Goal: Communication & Community: Answer question/provide support

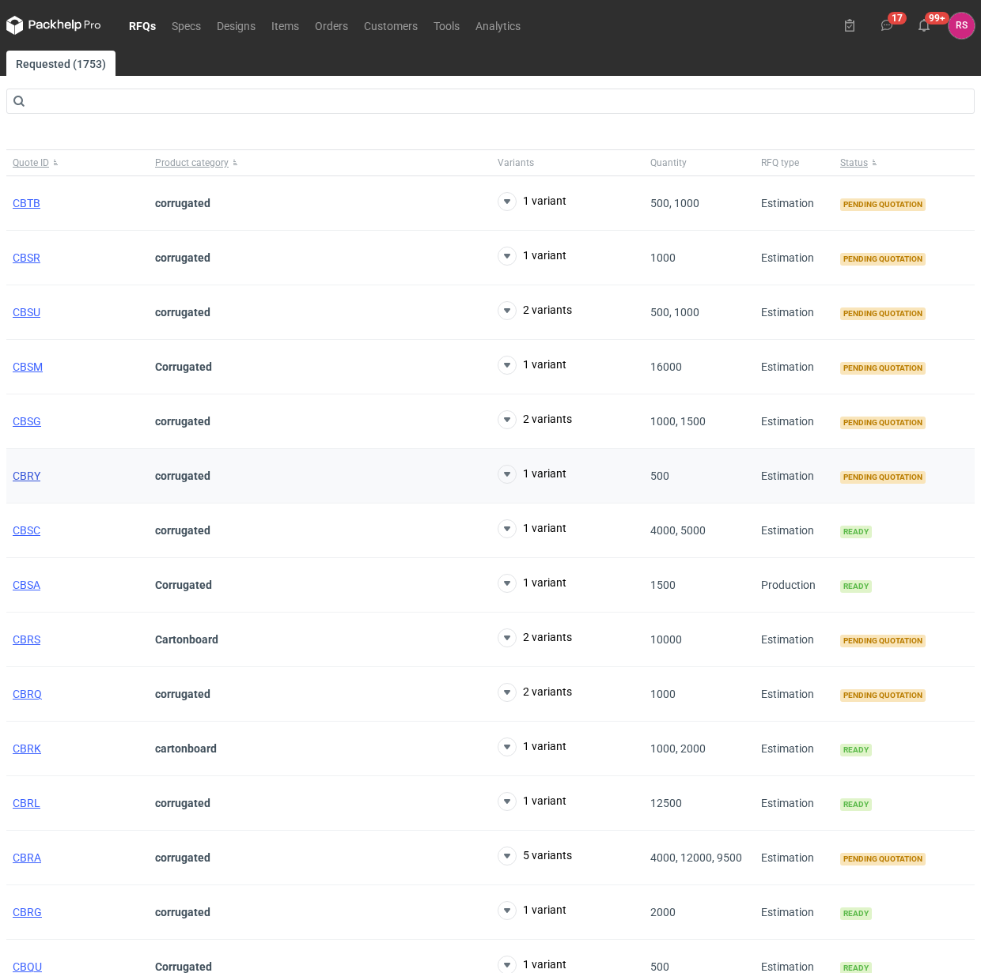
click at [26, 471] on span "CBRY" at bounding box center [27, 476] width 28 height 13
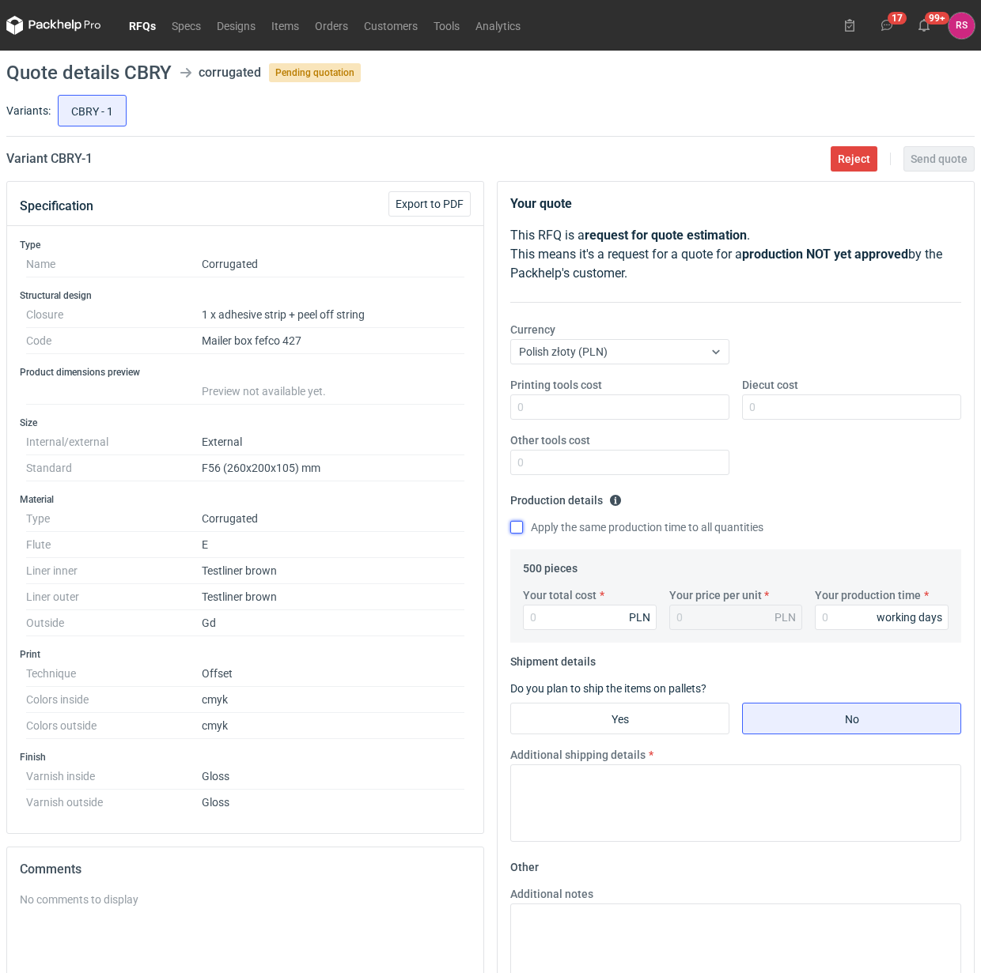
click at [516, 531] on input "Apply the same production time to all quantities" at bounding box center [516, 527] width 13 height 13
checkbox input "true"
click at [625, 939] on textarea "Additional notes" at bounding box center [735, 942] width 451 height 77
paste textarea "wykrojnik: istniejący - 1uż"
type textarea "wykrojnik: istniejący - 1uż"
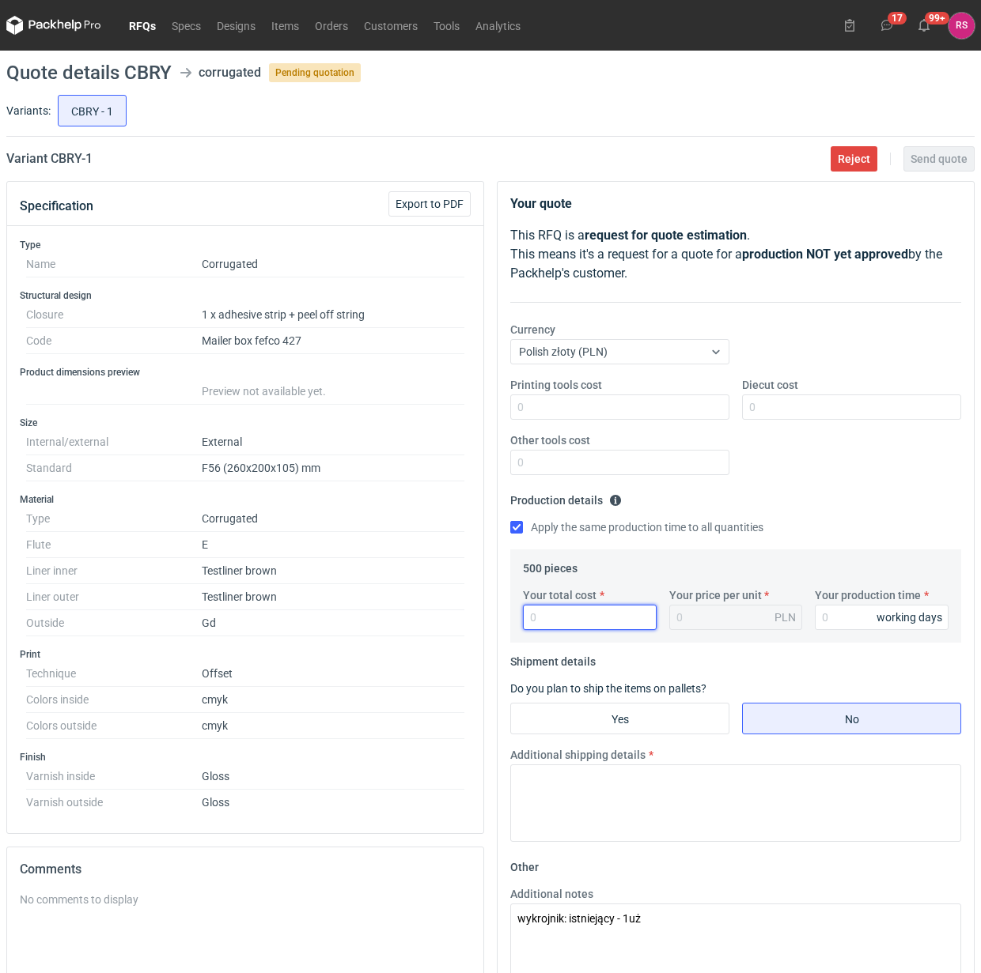
click at [565, 618] on input "Your total cost" at bounding box center [590, 617] width 134 height 25
click at [591, 619] on input "Your total cost" at bounding box center [590, 617] width 134 height 25
type input "6015"
type input "12.03"
type input "6015"
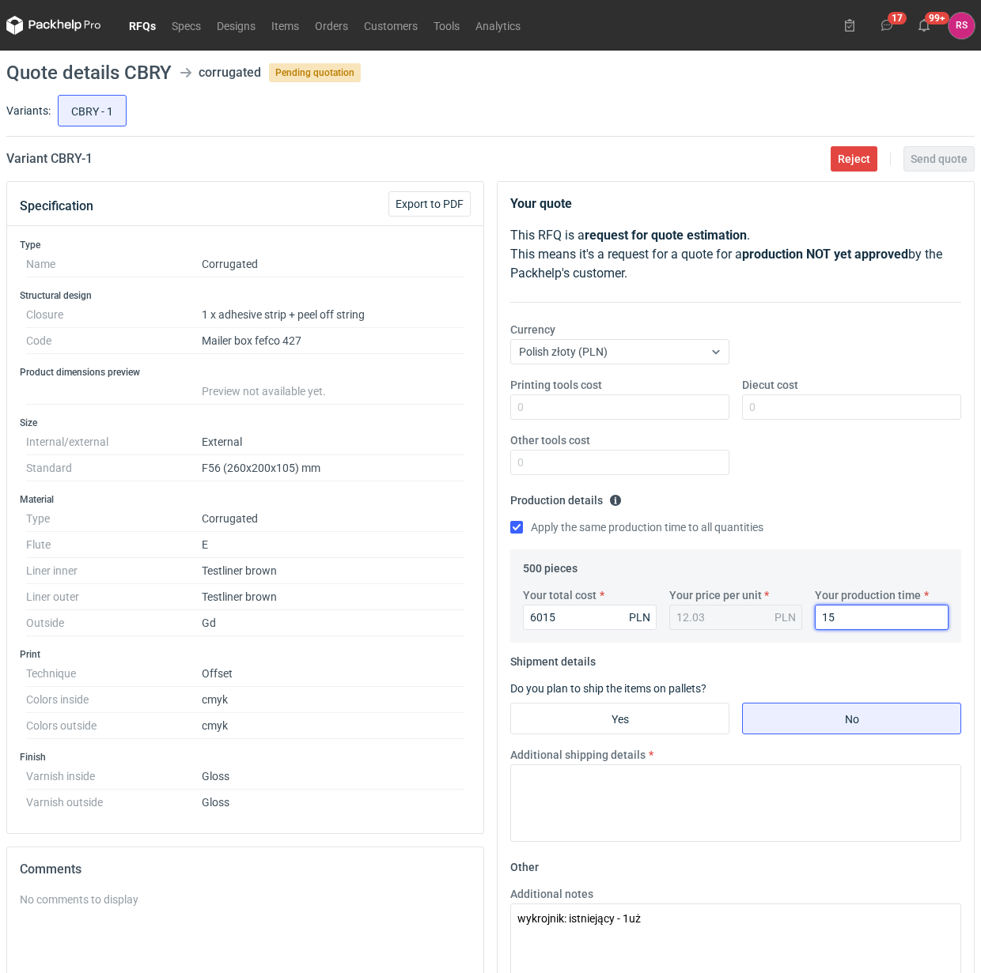
type input "15"
click at [626, 716] on input "Yes" at bounding box center [619, 719] width 217 height 30
radio input "true"
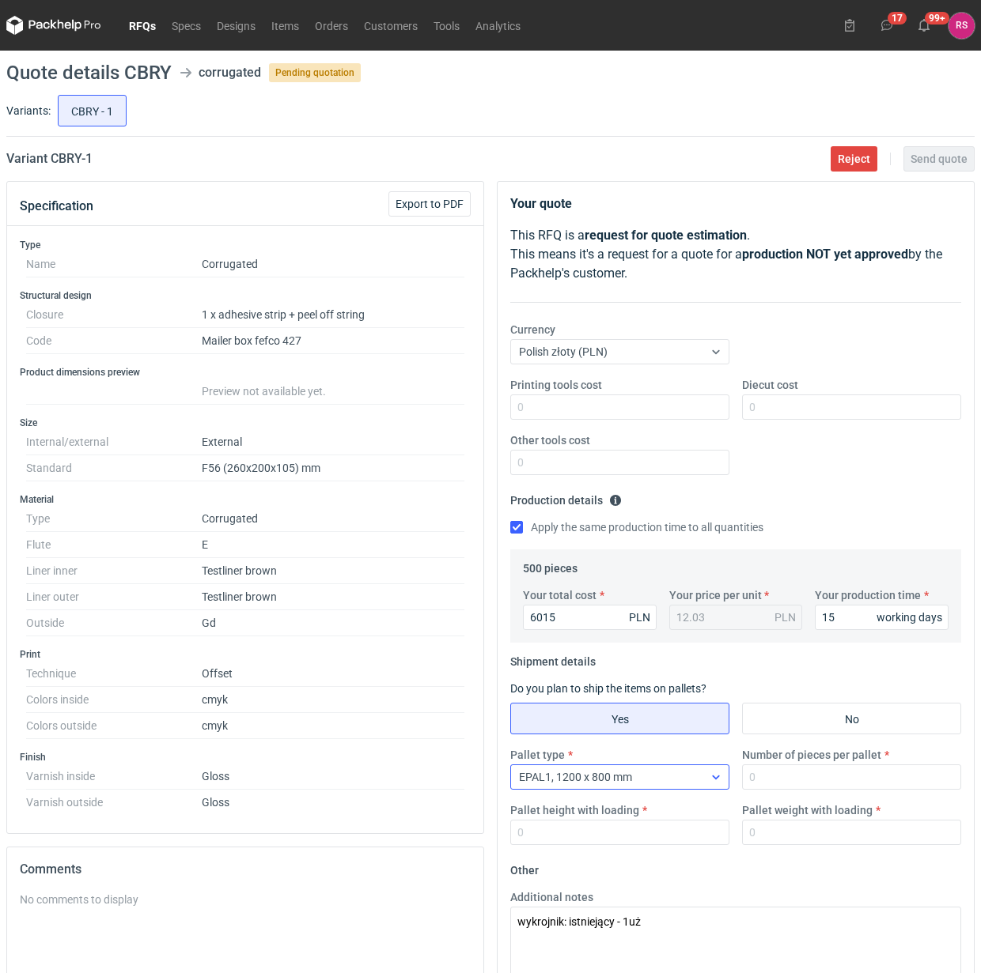
click at [692, 780] on div "EPAL1, 1200 x 800 mm" at bounding box center [607, 777] width 192 height 22
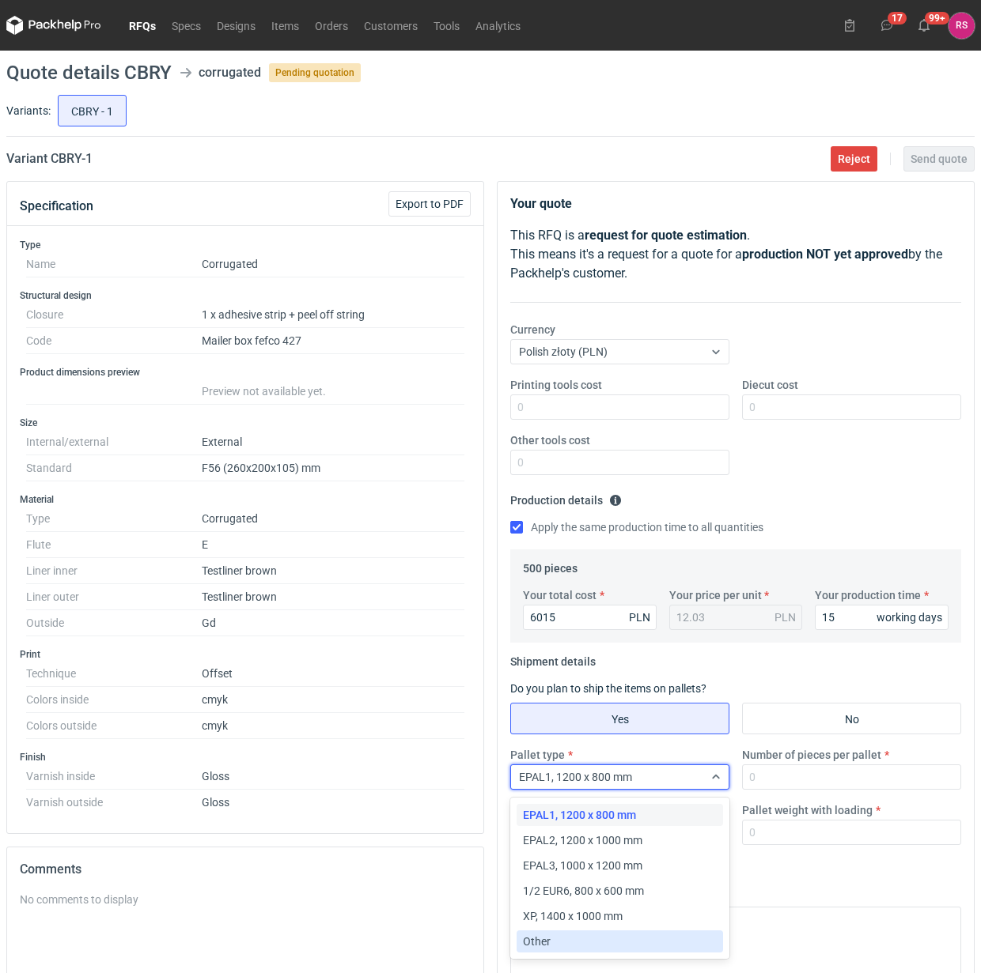
click at [556, 943] on div "Other" at bounding box center [620, 942] width 194 height 16
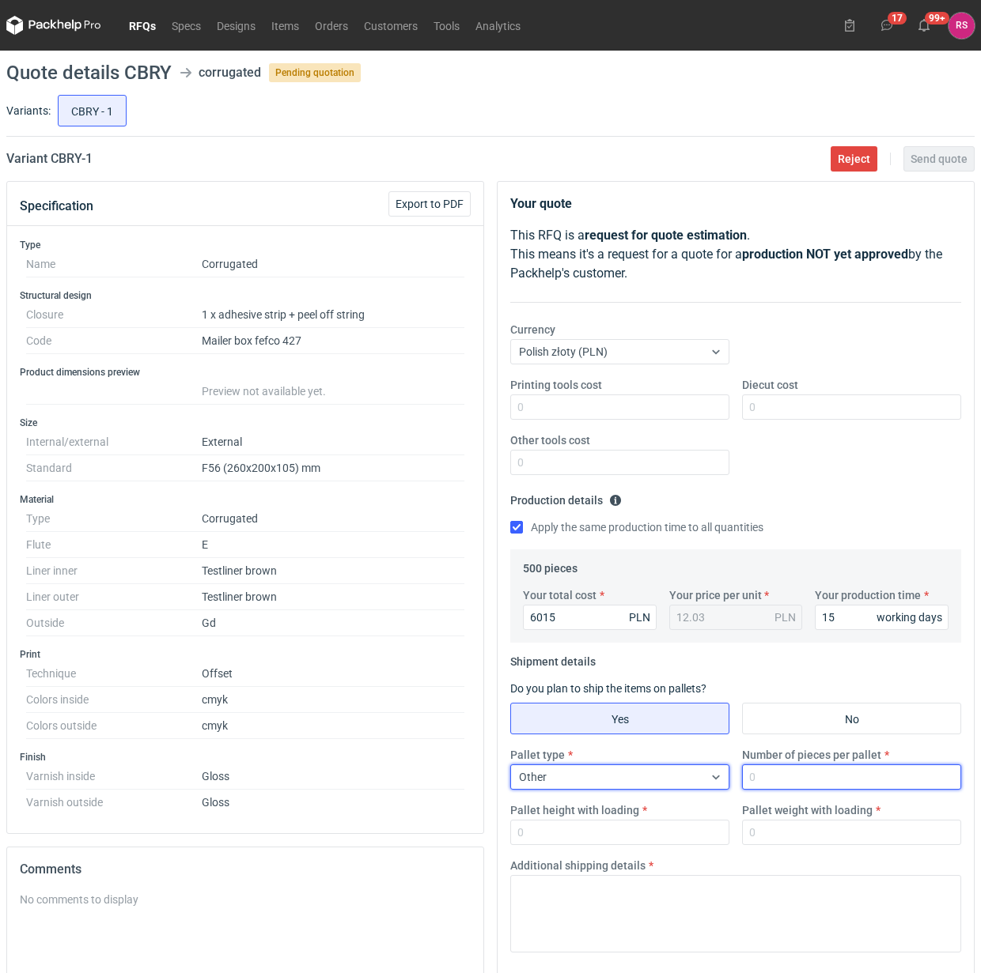
click at [824, 781] on input "Number of pieces per pallet" at bounding box center [851, 777] width 219 height 25
type input "500"
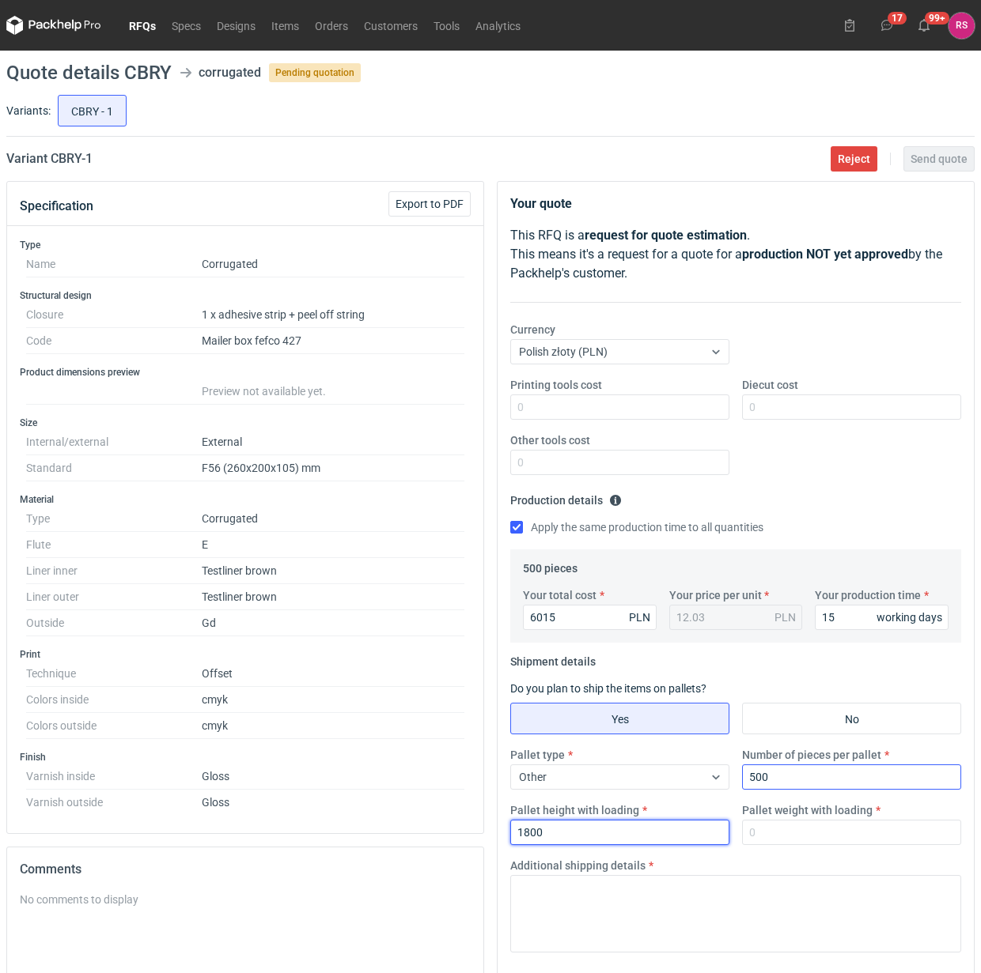
type input "1800"
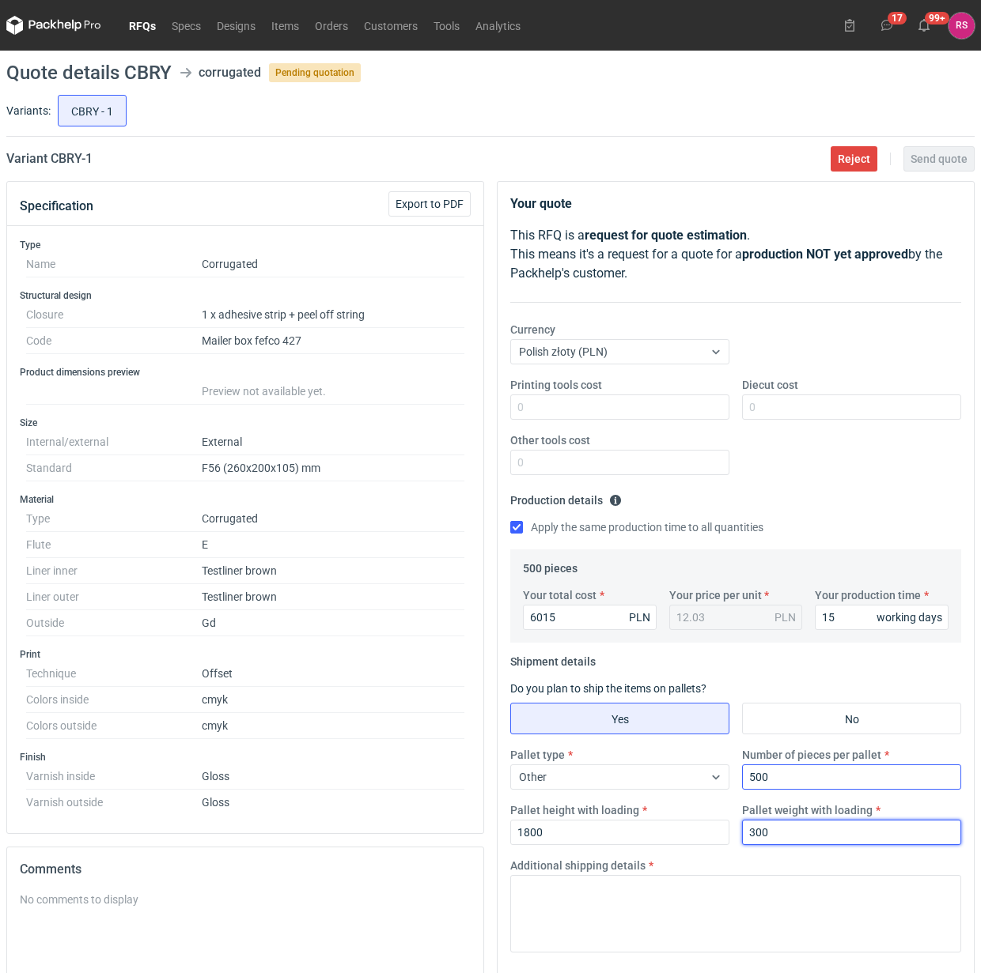
type input "300"
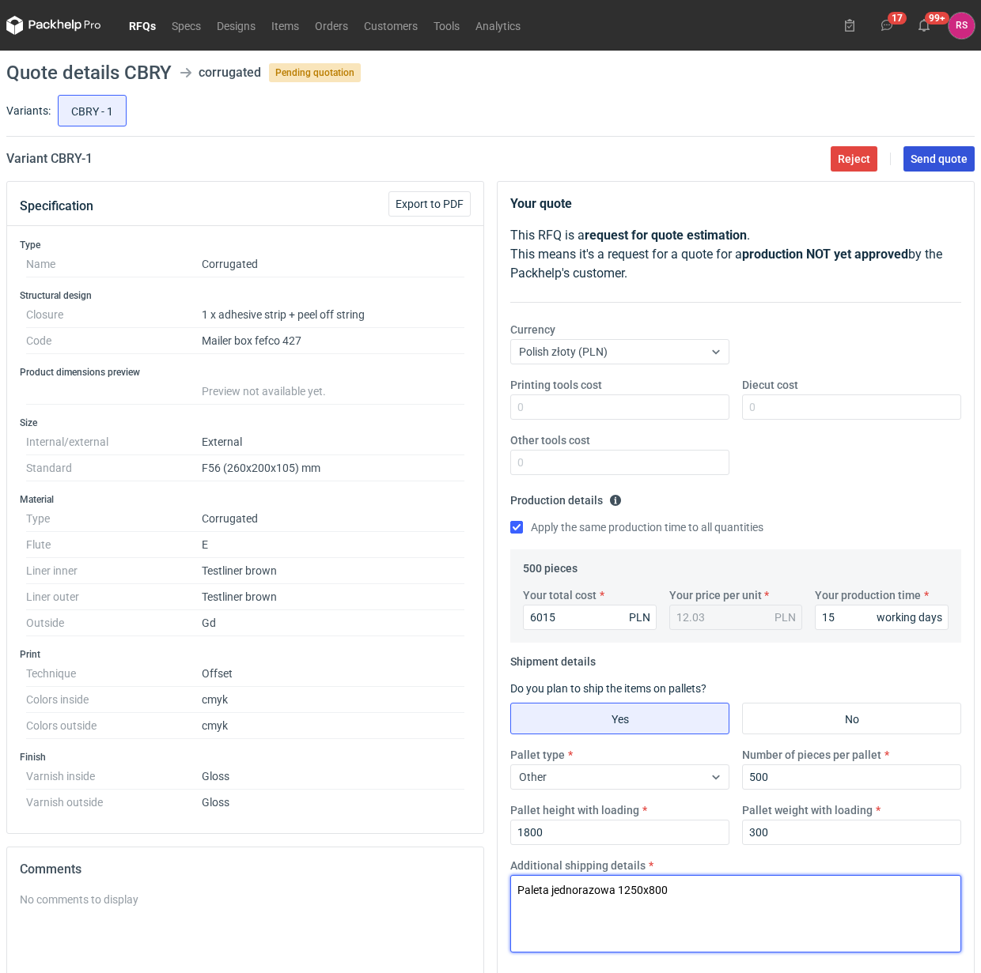
type textarea "Paleta jednorazowa 1250x800"
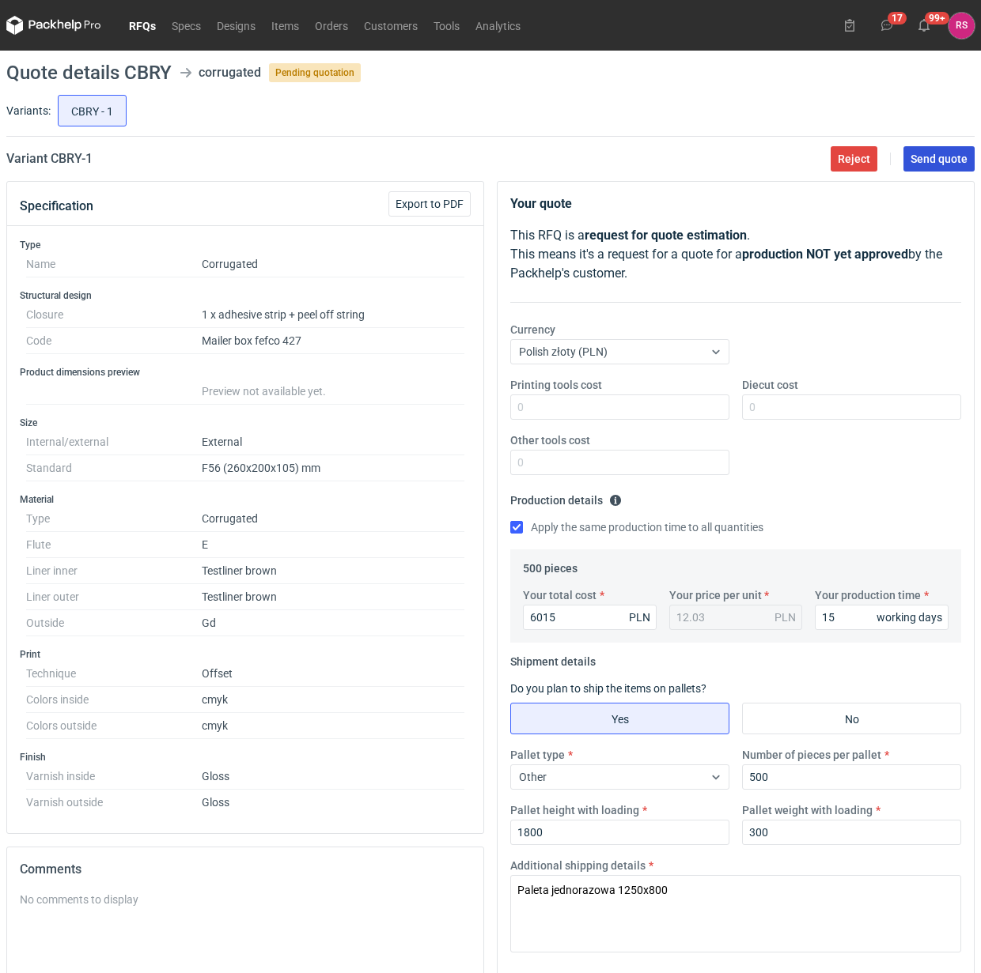
click at [937, 156] on span "Send quote" at bounding box center [938, 158] width 57 height 11
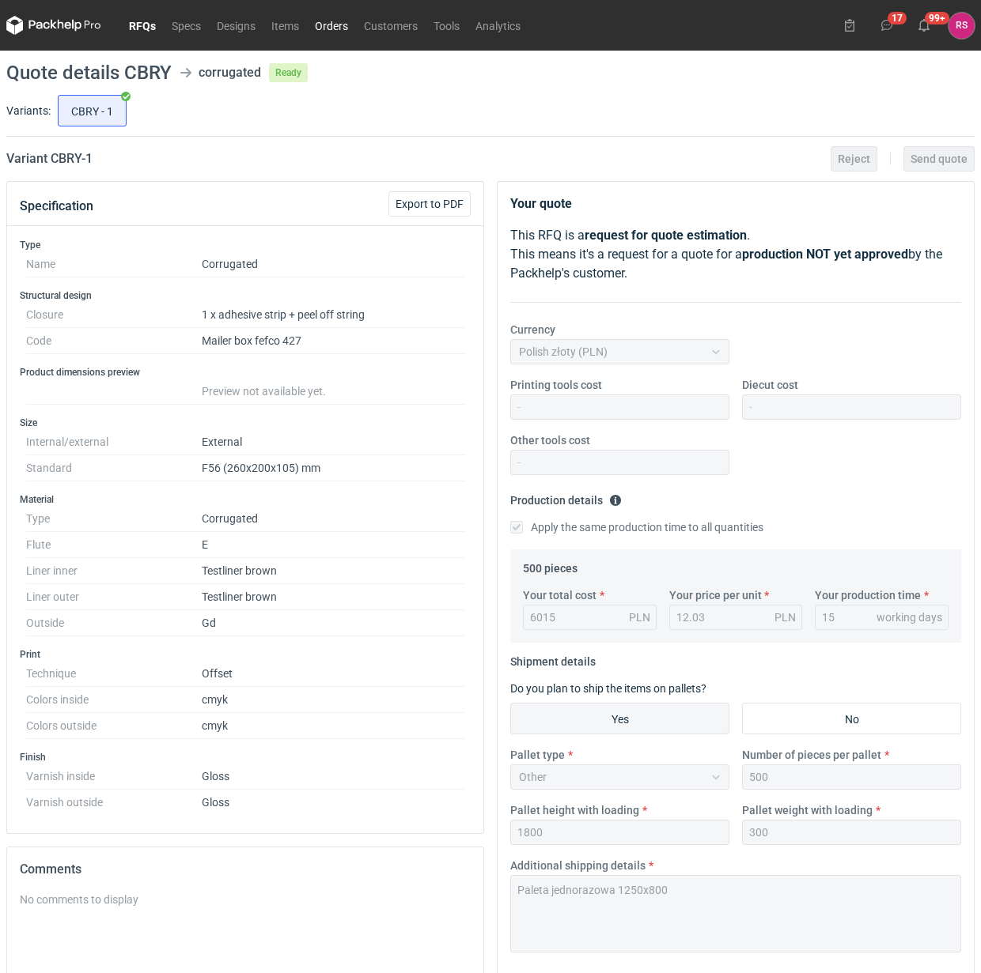
click at [329, 32] on link "Orders" at bounding box center [331, 25] width 49 height 19
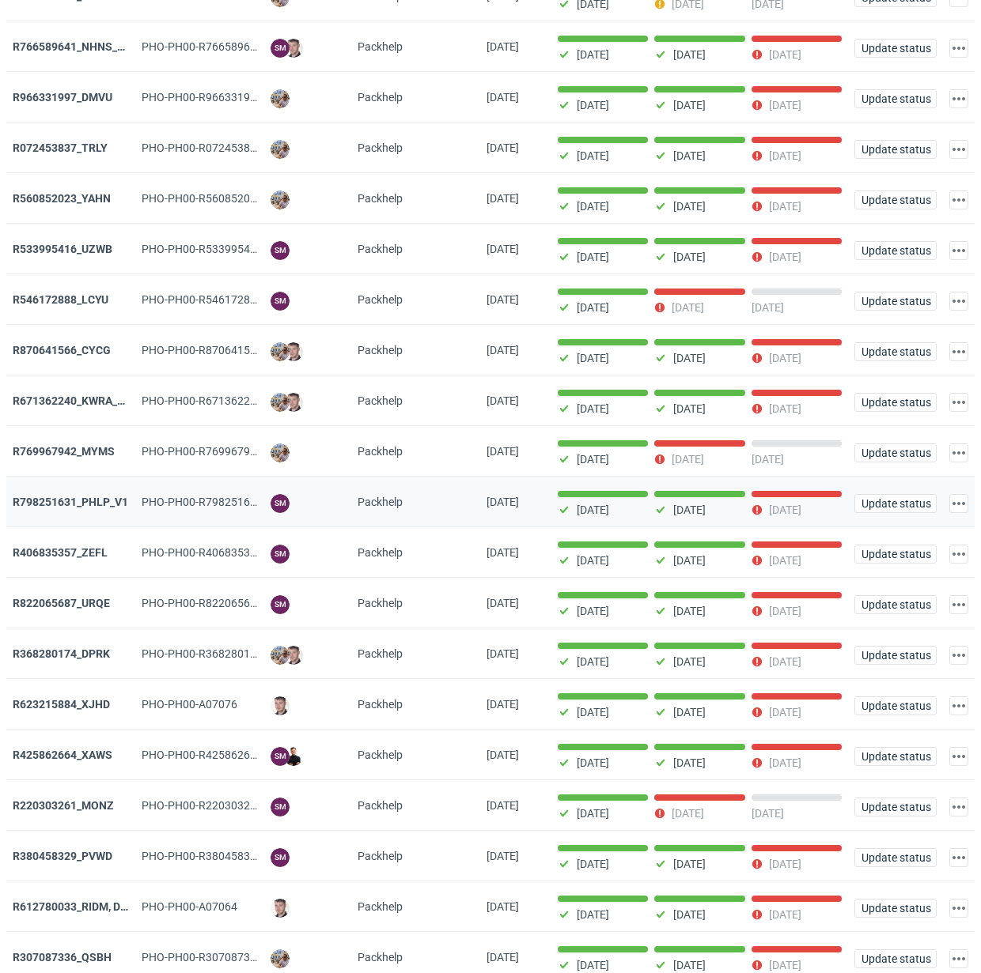
scroll to position [750, 0]
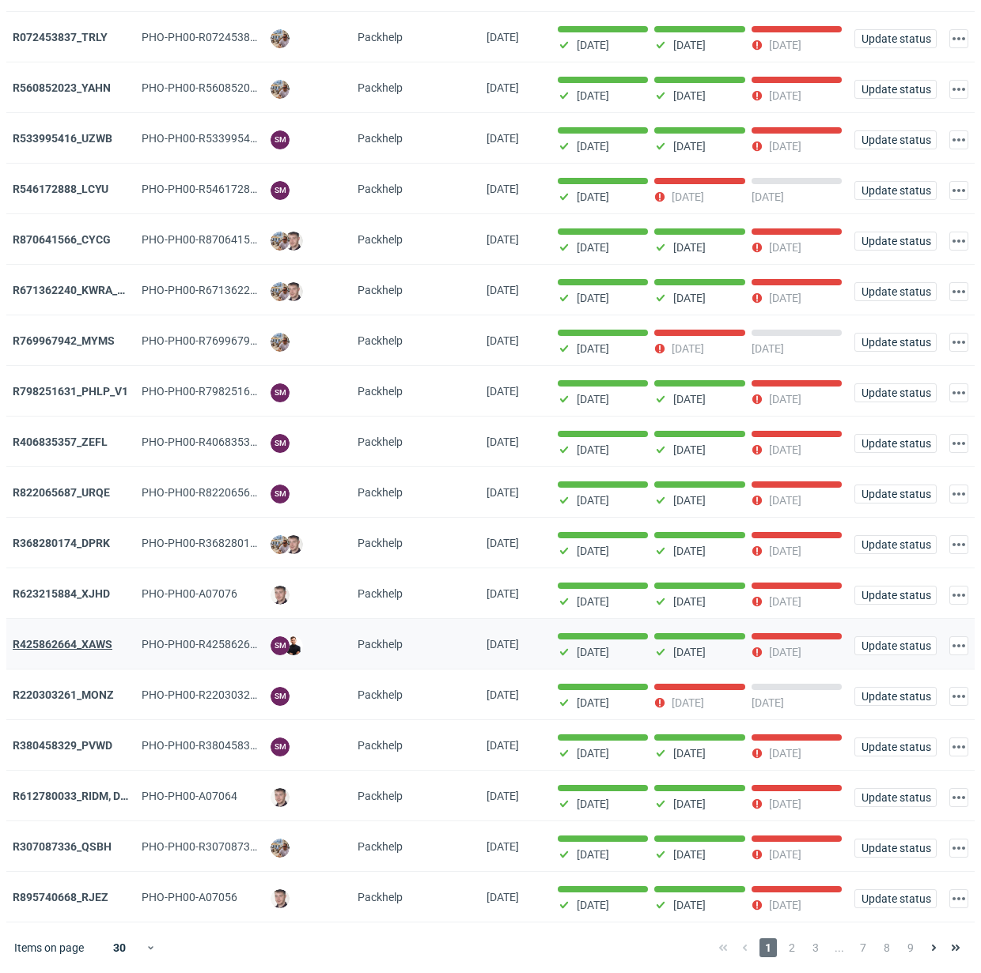
click at [93, 645] on strong "R425862664_XAWS" at bounding box center [63, 644] width 100 height 13
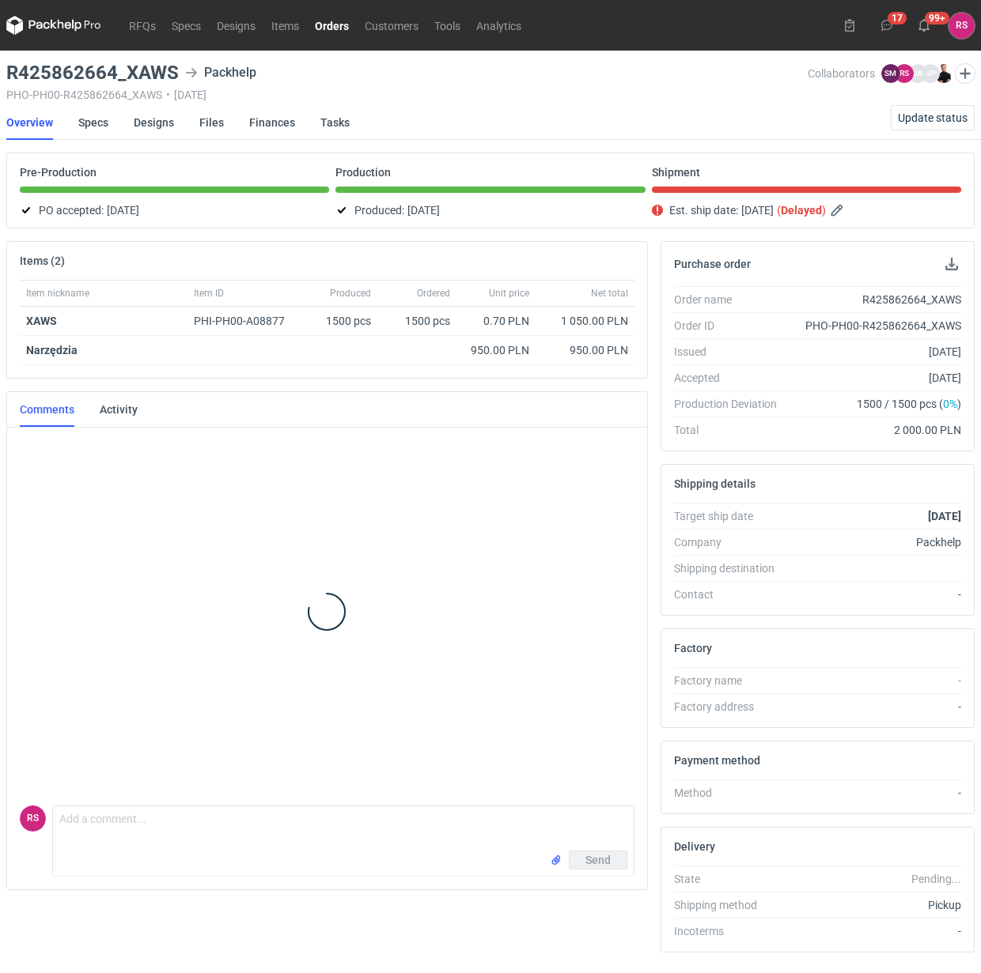
scroll to position [444, 0]
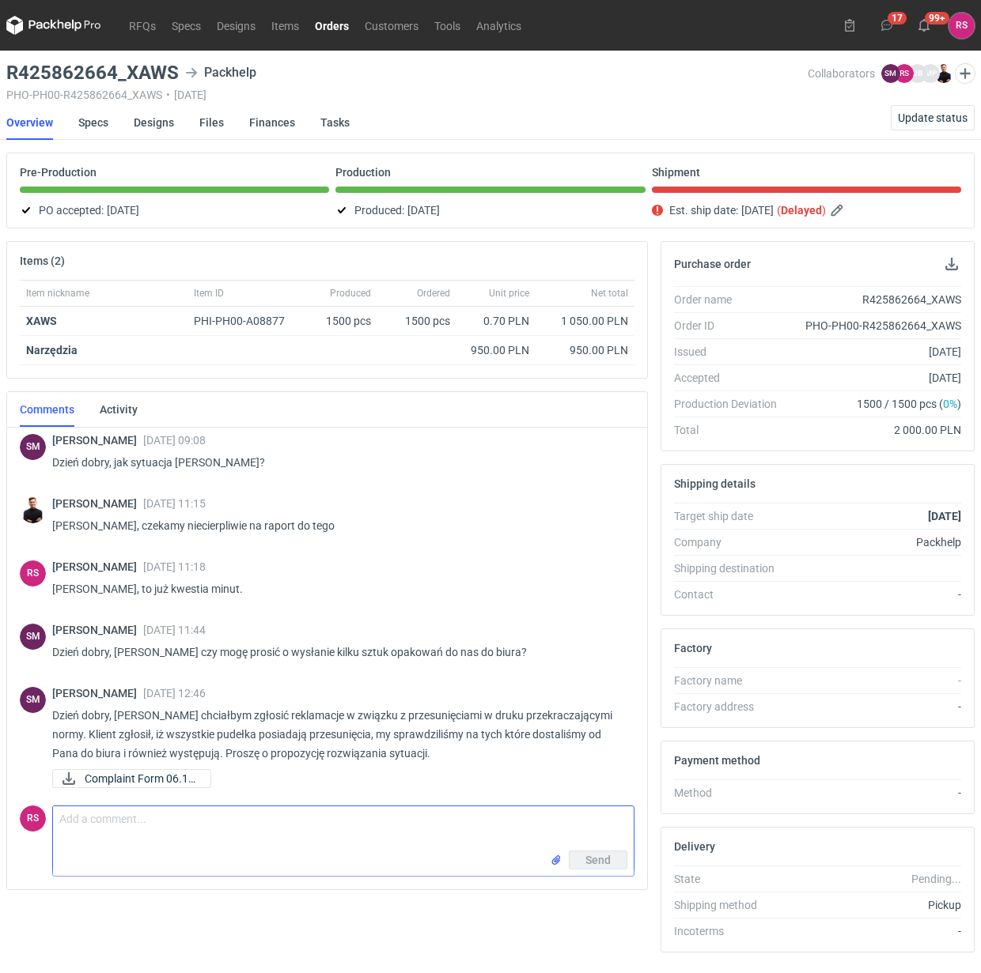
click at [168, 821] on textarea "Comment message" at bounding box center [343, 829] width 580 height 44
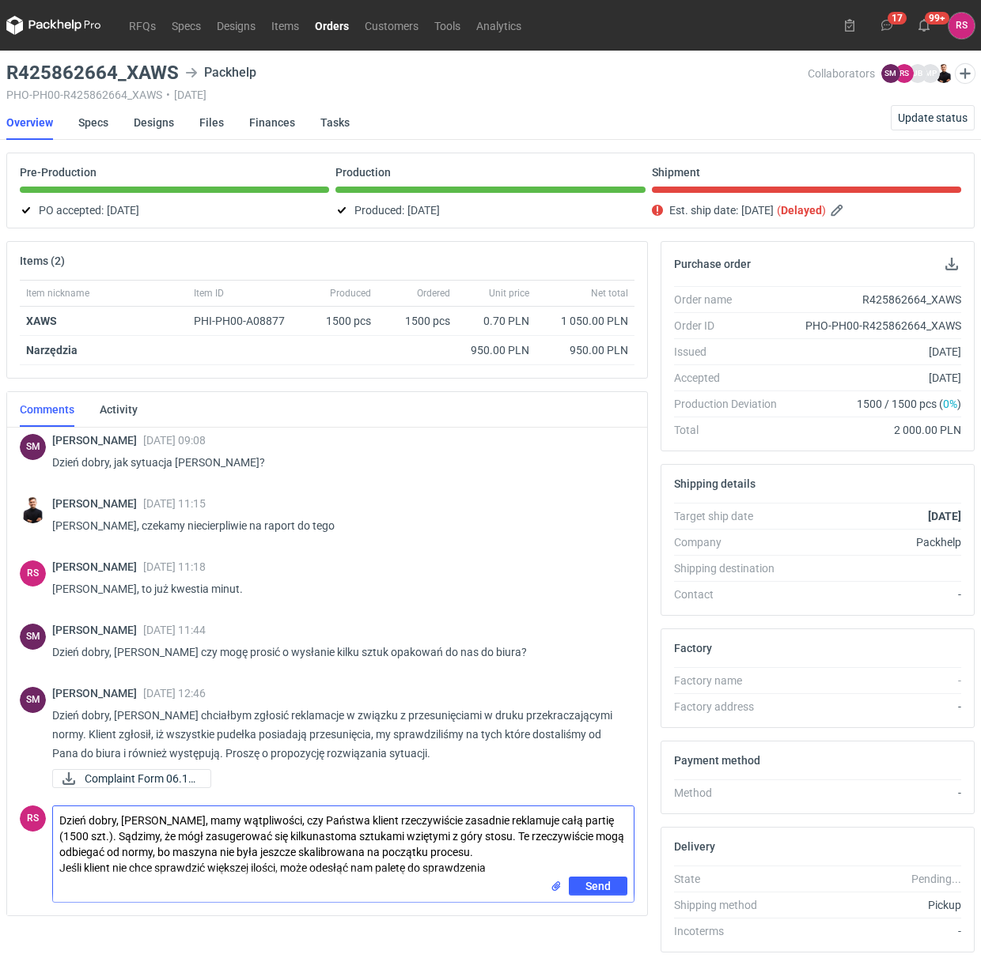
drag, startPoint x: 350, startPoint y: 871, endPoint x: 384, endPoint y: 879, distance: 34.7
click at [350, 874] on textarea "Dzień dobry, Panie Sebastianie, mamy wątpliwości, czy Państwa klient rzeczywiśc…" at bounding box center [343, 842] width 580 height 70
click at [518, 874] on textarea "Dzień dobry, Panie Sebastianie, mamy wątpliwości, czy Państwa klient rzeczywiśc…" at bounding box center [343, 842] width 580 height 70
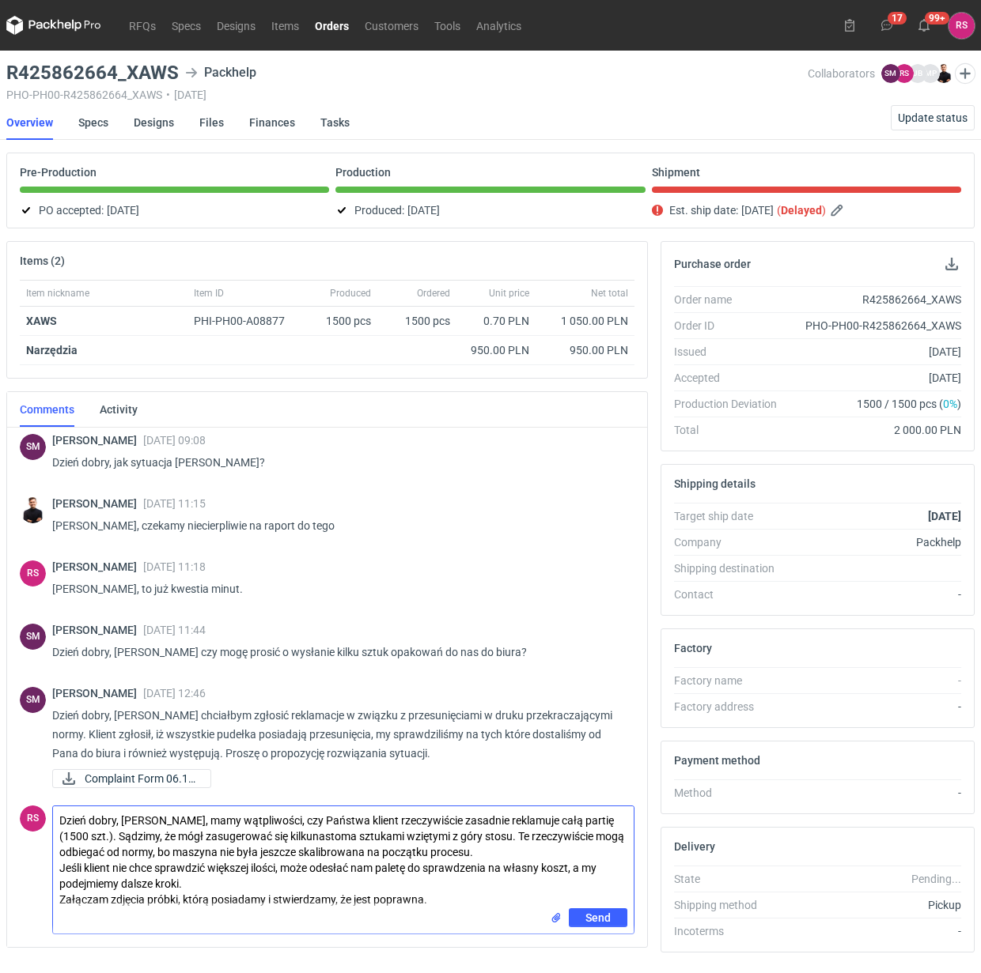
type textarea "Dzień dobry, Panie Sebastianie, mamy wątpliwości, czy Państwa klient rzeczywiśc…"
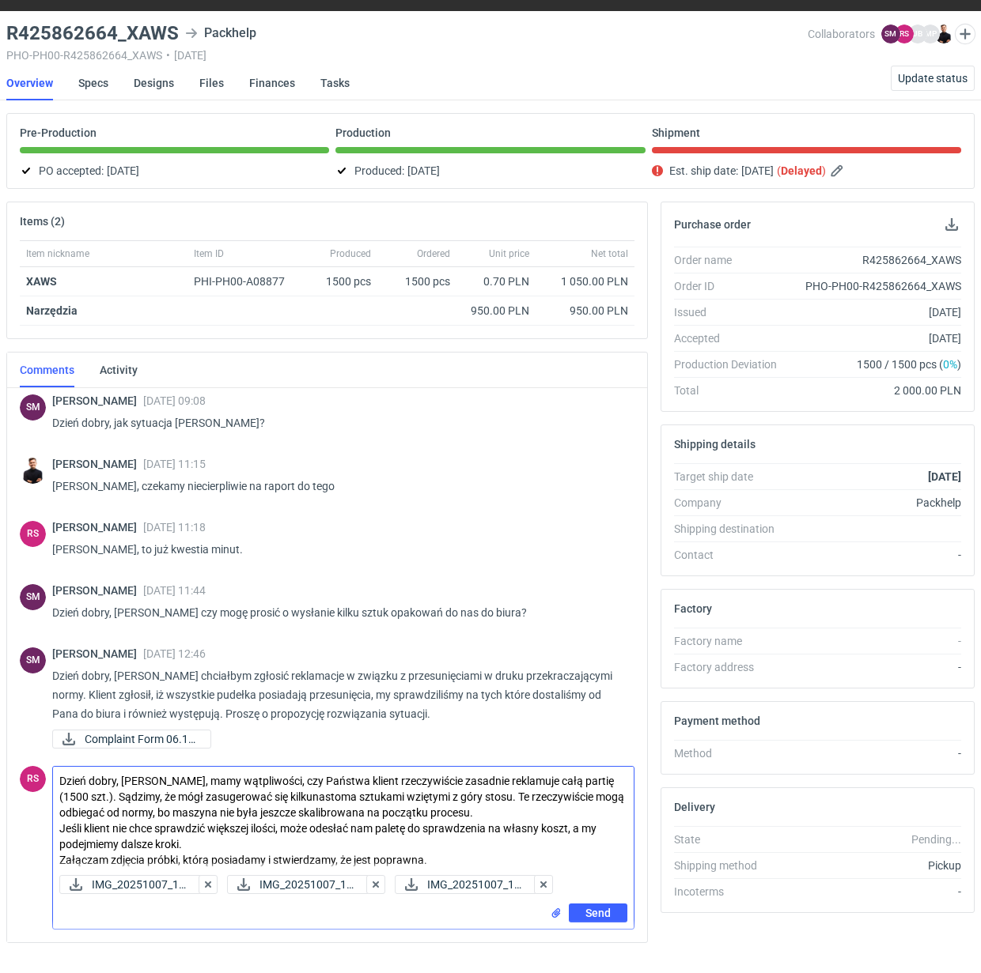
scroll to position [77, 0]
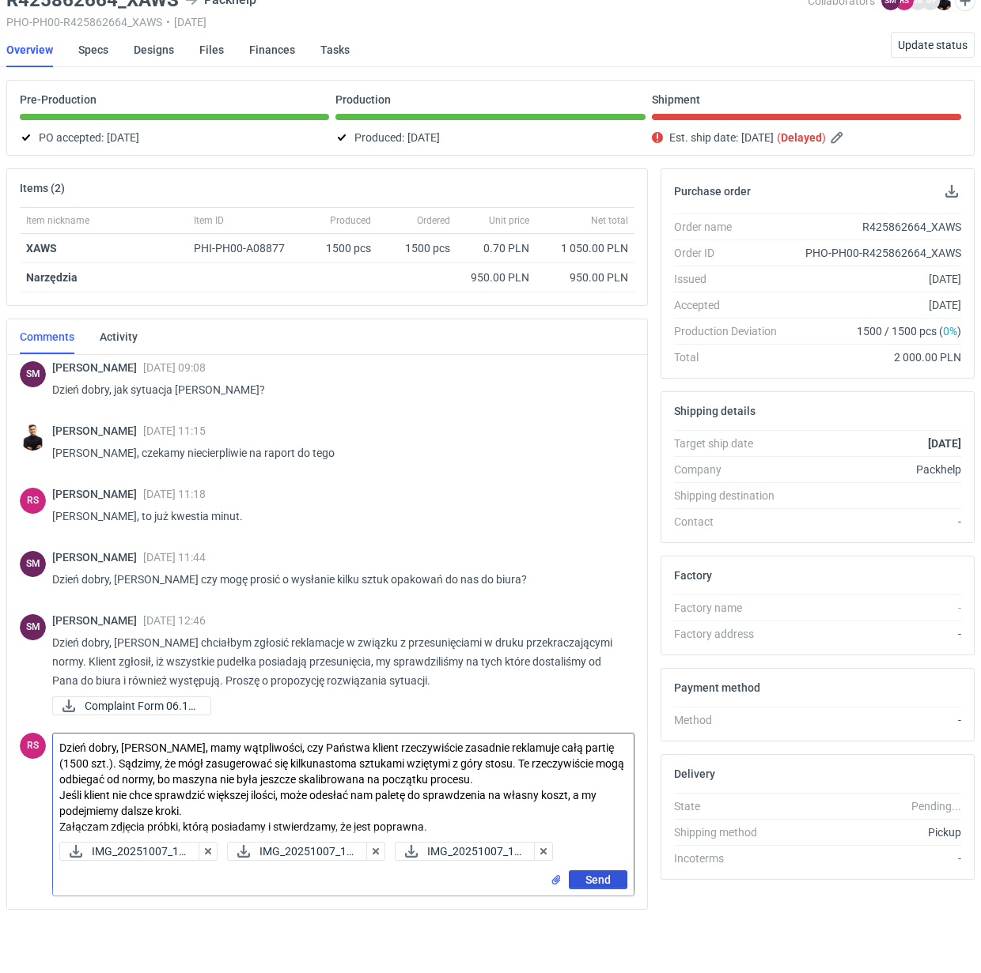
click at [601, 875] on span "Send" at bounding box center [597, 880] width 25 height 11
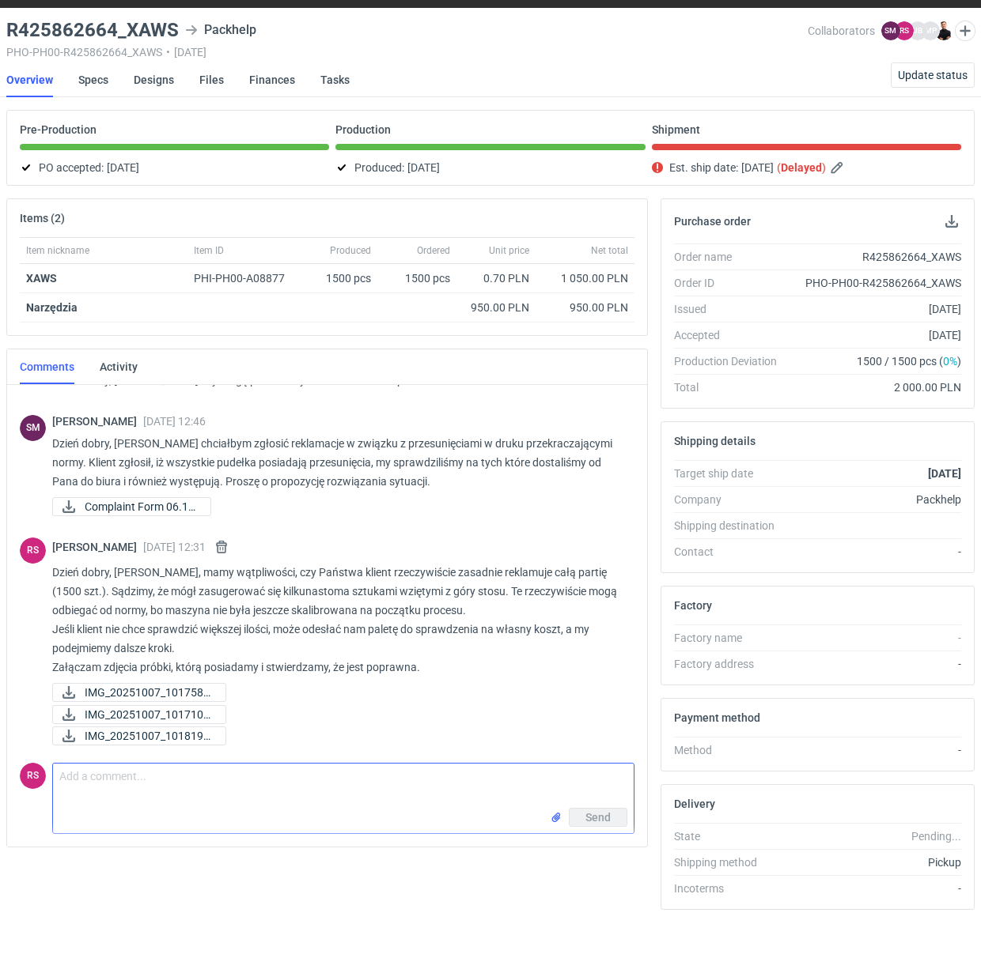
scroll to position [668, 0]
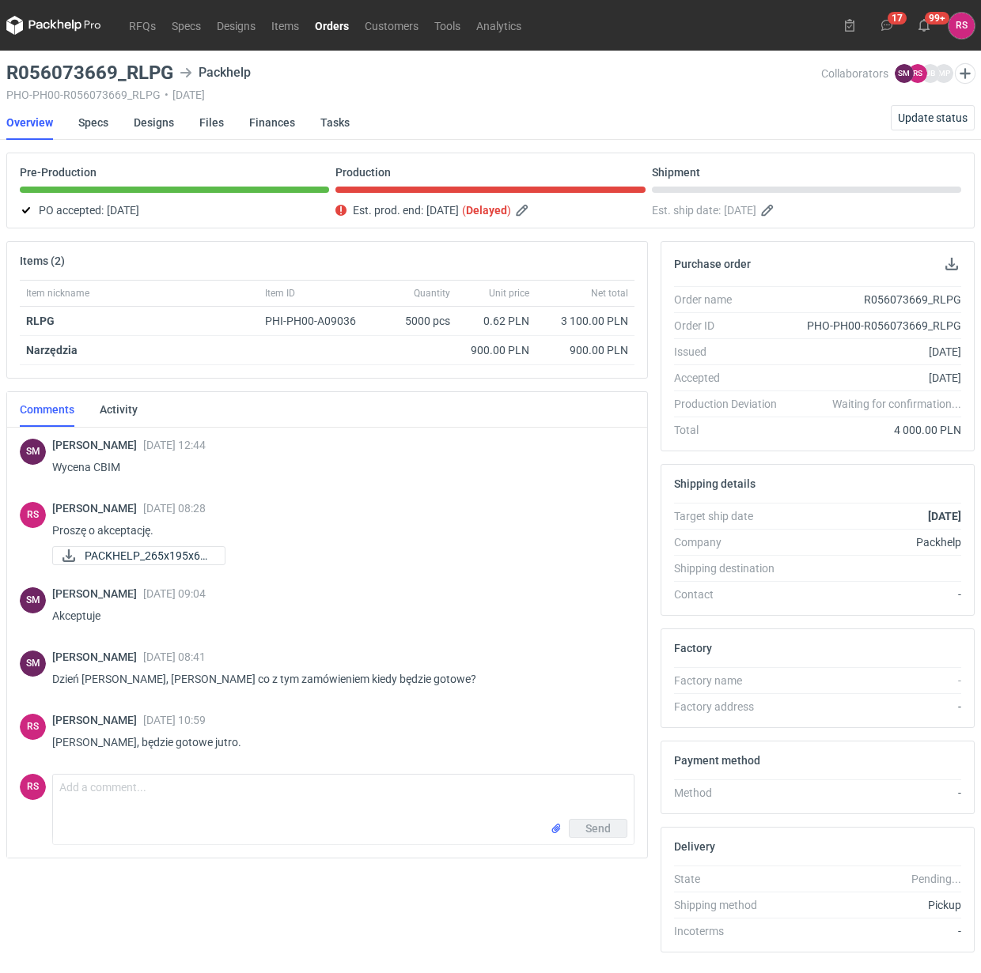
click at [328, 21] on link "Orders" at bounding box center [332, 25] width 50 height 19
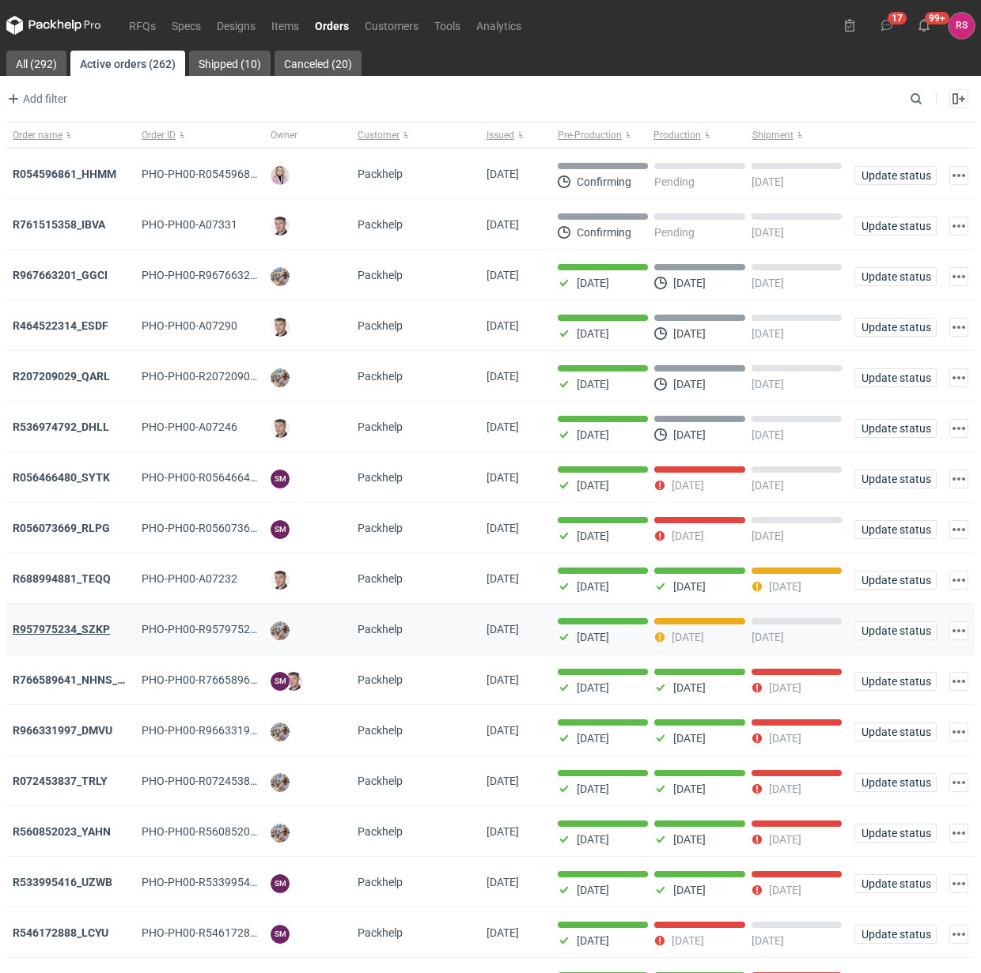
click at [84, 630] on strong "R957975234_SZKP" at bounding box center [61, 629] width 97 height 13
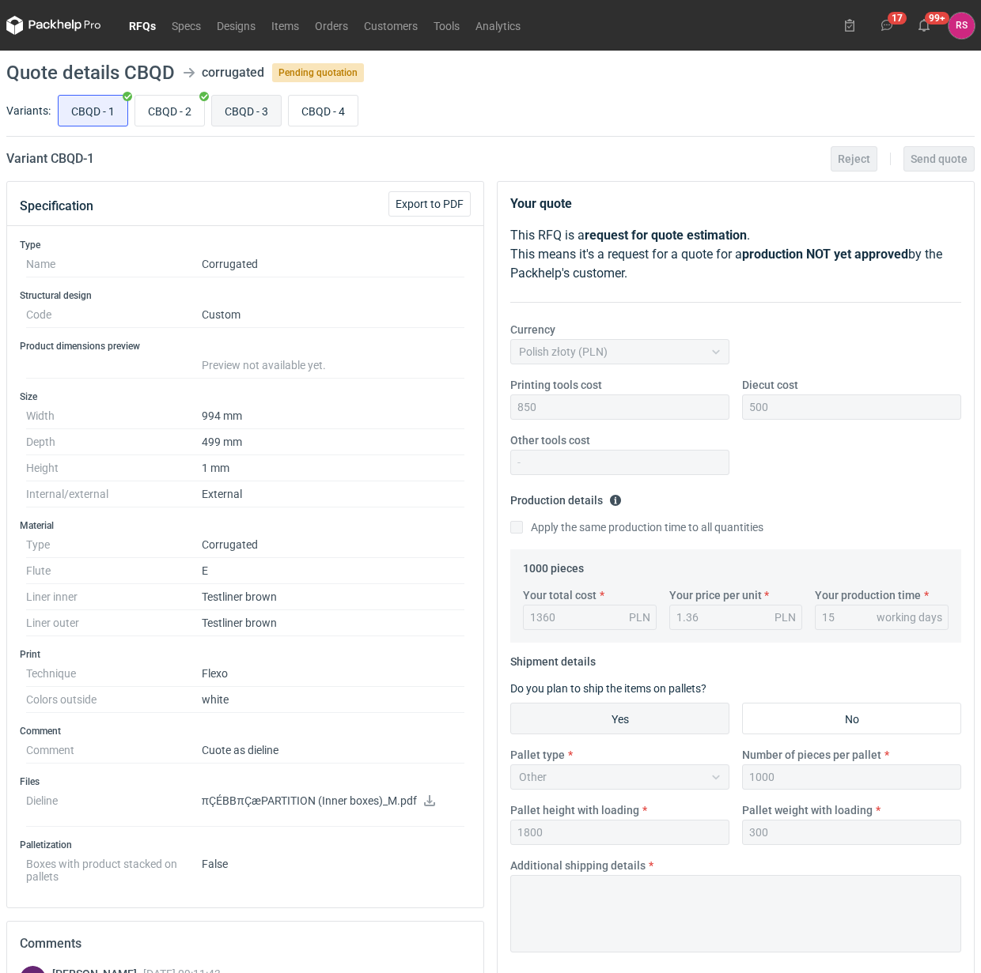
click at [253, 108] on input "CBQD - 3" at bounding box center [246, 111] width 69 height 30
radio input "true"
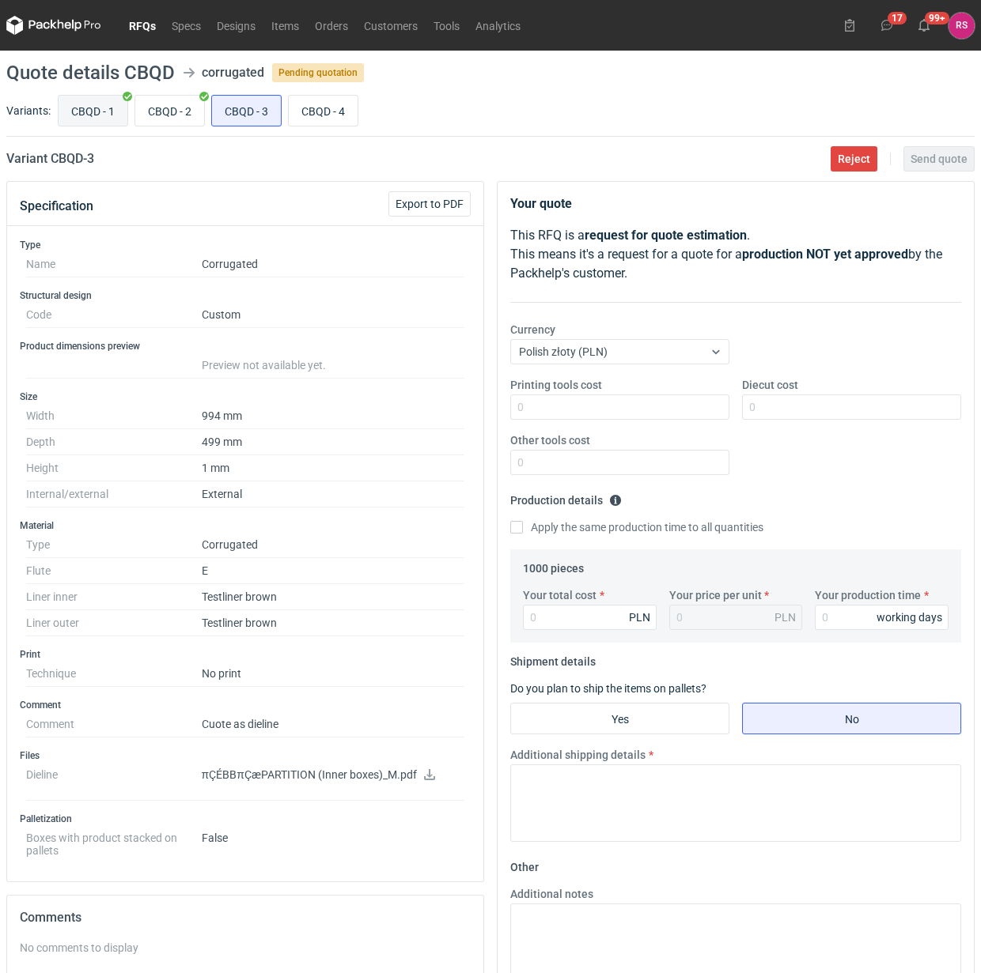
click at [117, 109] on input "CBQD - 1" at bounding box center [93, 111] width 69 height 30
radio input "true"
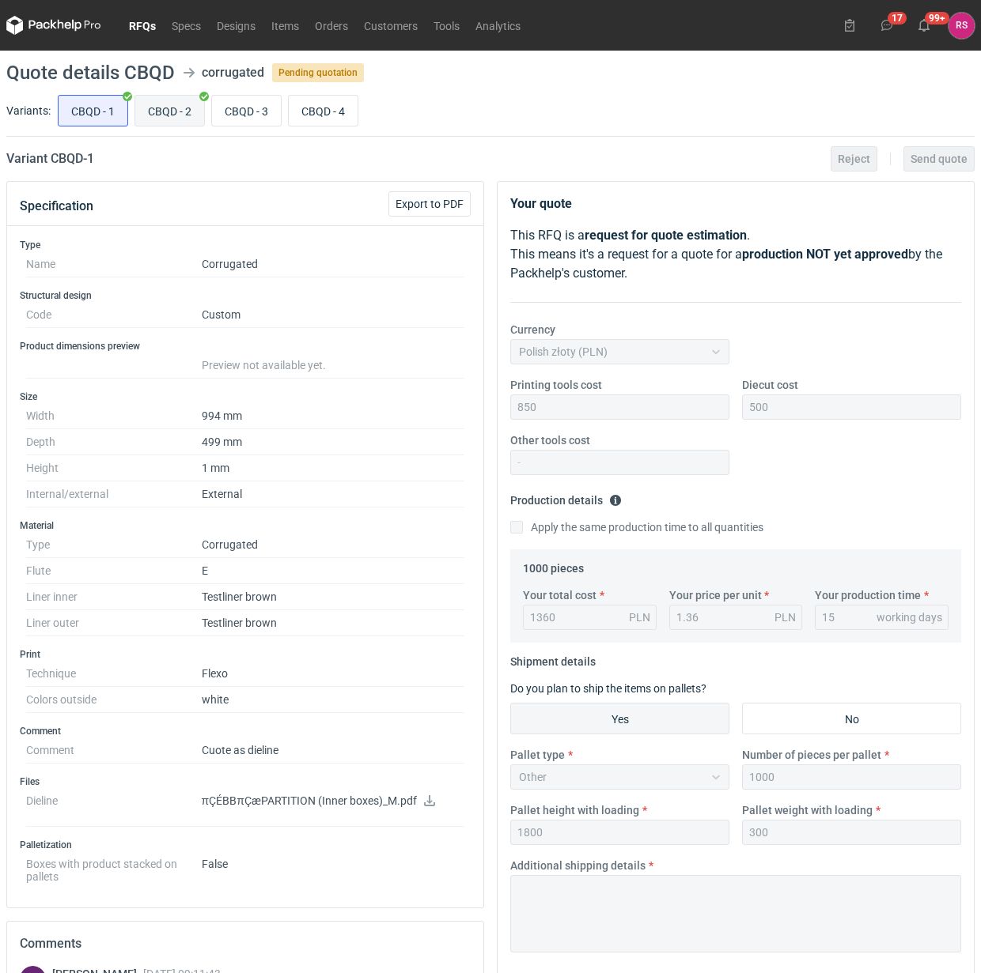
click at [175, 108] on input "CBQD - 2" at bounding box center [169, 111] width 69 height 30
radio input "true"
click at [101, 111] on input "CBQD - 1" at bounding box center [93, 111] width 69 height 30
radio input "true"
click at [249, 115] on input "CBQD - 3" at bounding box center [246, 111] width 69 height 30
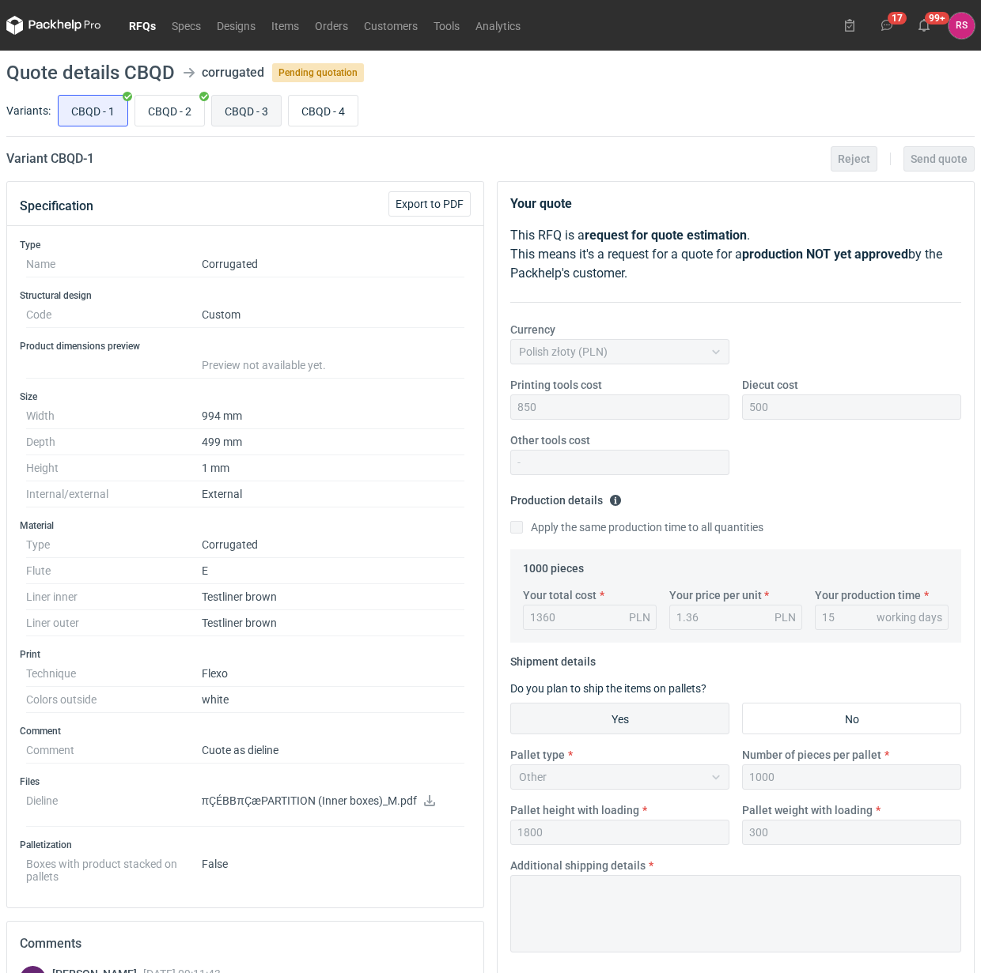
radio input "true"
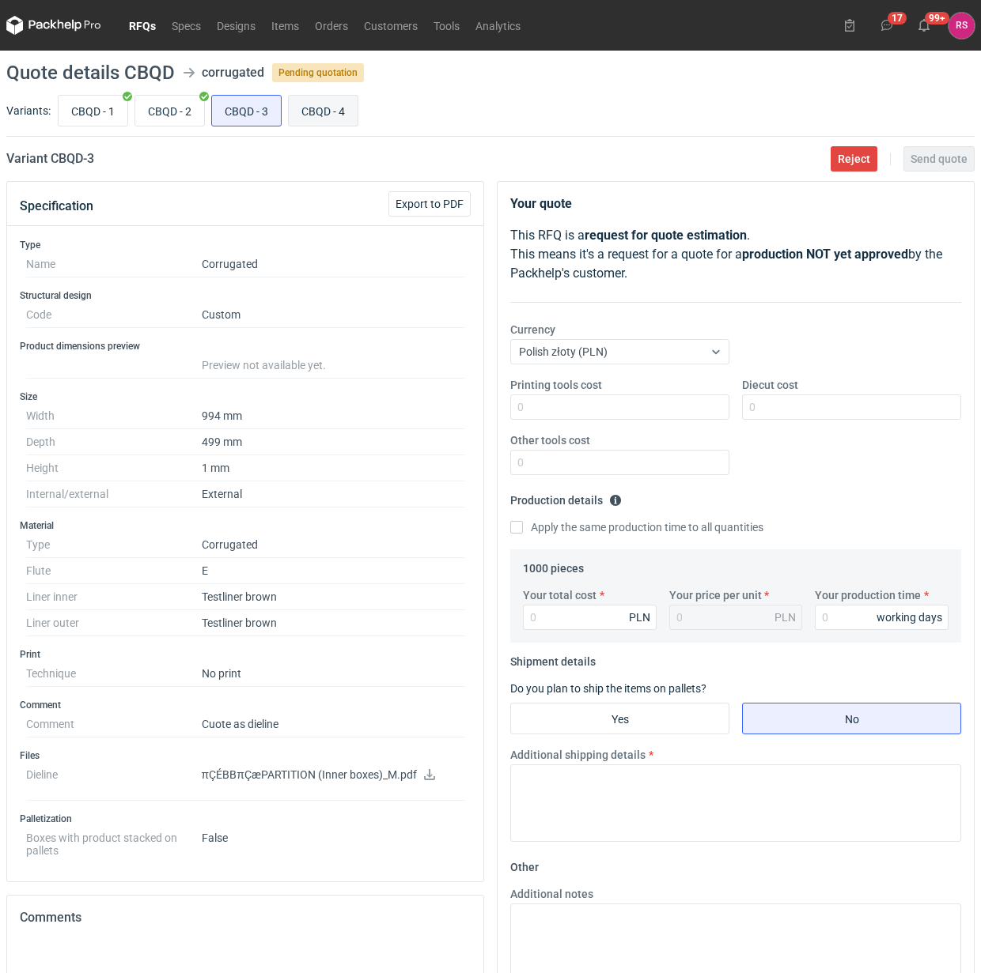
click at [316, 115] on input "CBQD - 4" at bounding box center [323, 111] width 69 height 30
radio input "true"
click at [259, 115] on input "CBQD - 3" at bounding box center [246, 111] width 69 height 30
radio input "true"
click at [291, 112] on input "CBQD - 4" at bounding box center [323, 111] width 69 height 30
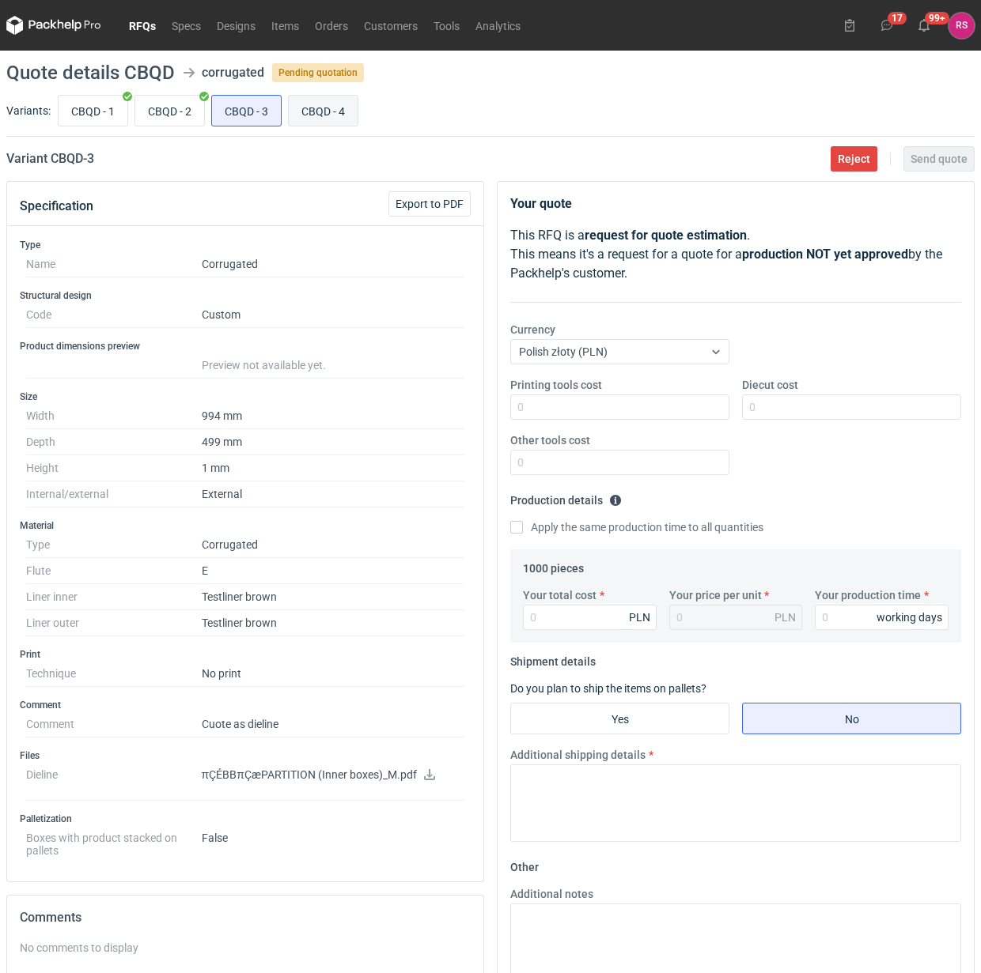
radio input "true"
click at [261, 112] on input "CBQD - 3" at bounding box center [246, 111] width 69 height 30
radio input "true"
click at [95, 108] on input "CBQD - 1" at bounding box center [93, 111] width 69 height 30
radio input "true"
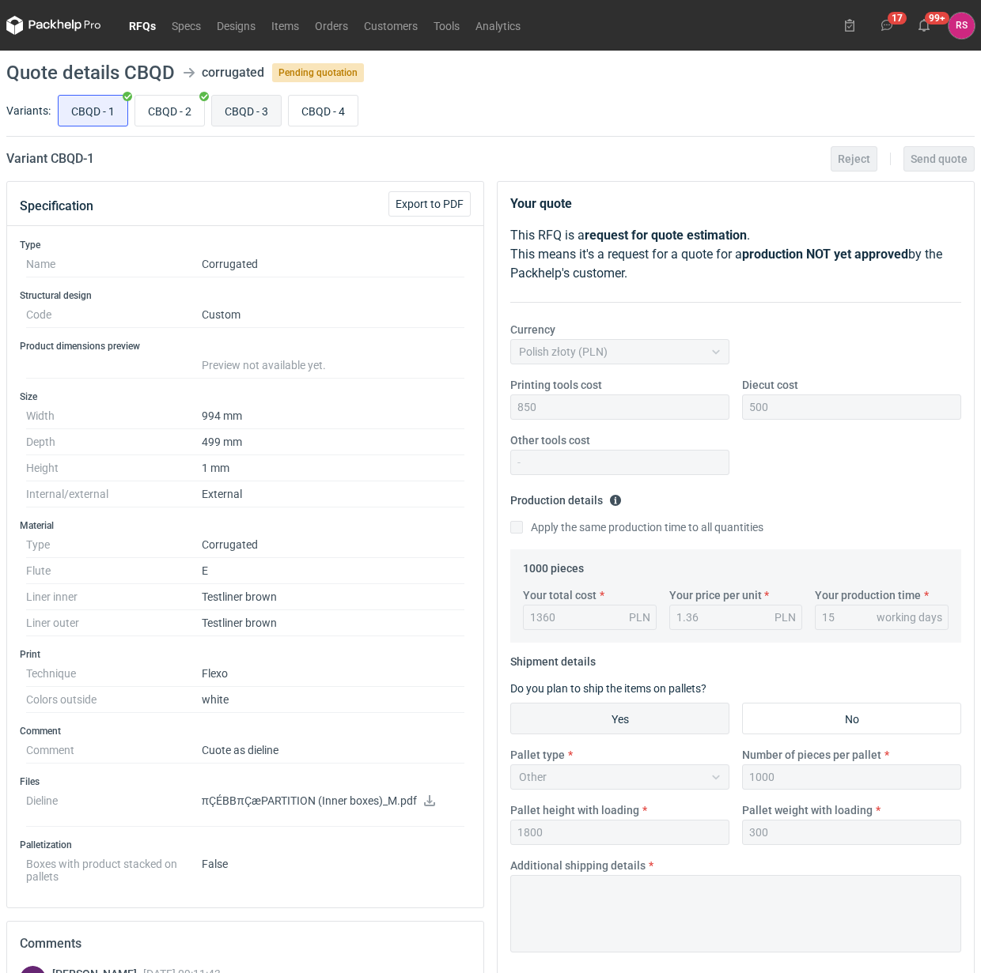
click at [255, 113] on input "CBQD - 3" at bounding box center [246, 111] width 69 height 30
radio input "true"
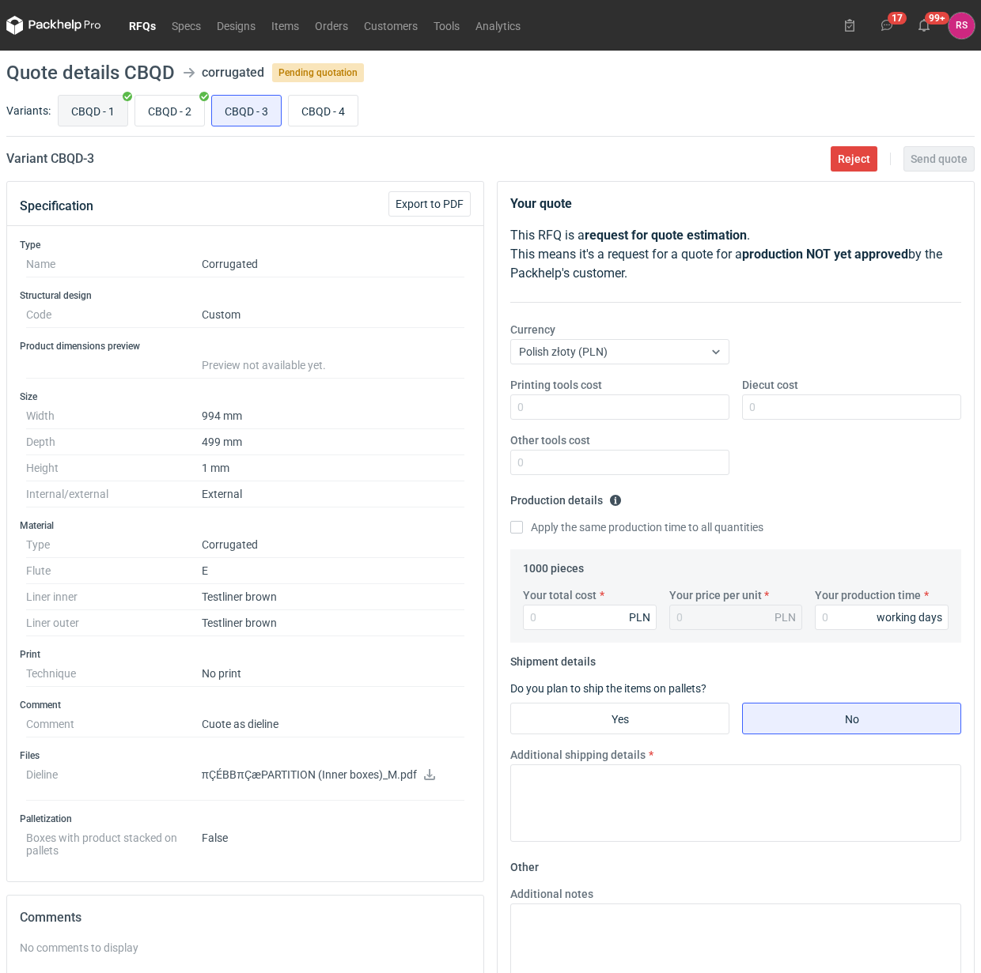
click at [97, 109] on input "CBQD - 1" at bounding box center [93, 111] width 69 height 30
radio input "true"
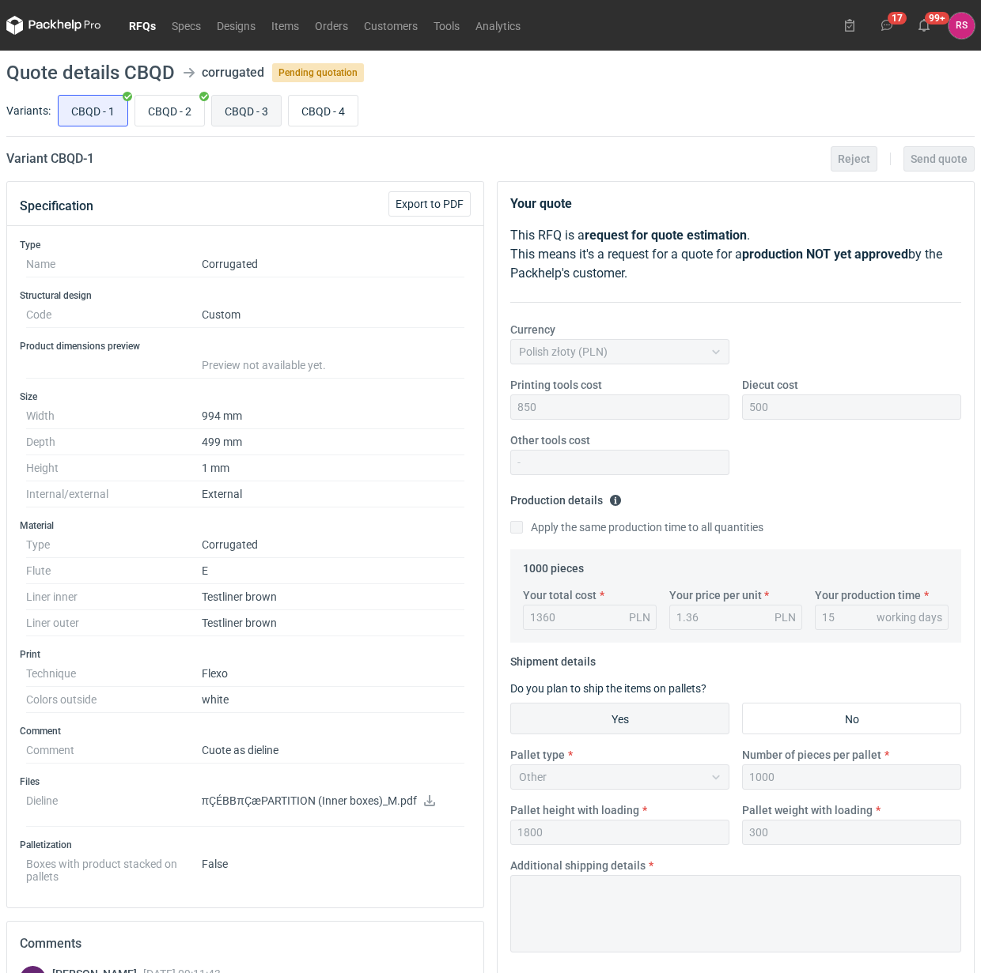
click at [247, 115] on input "CBQD - 3" at bounding box center [246, 111] width 69 height 30
radio input "true"
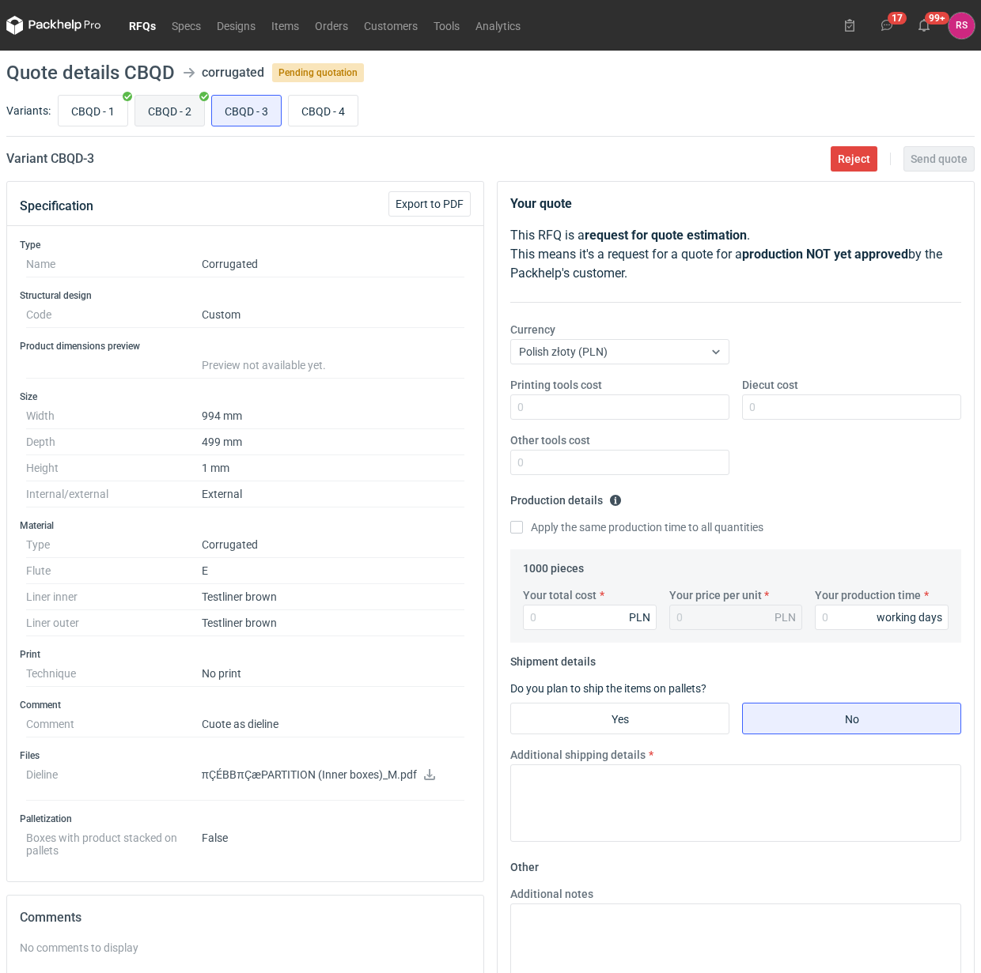
click at [170, 115] on input "CBQD - 2" at bounding box center [169, 111] width 69 height 30
radio input "true"
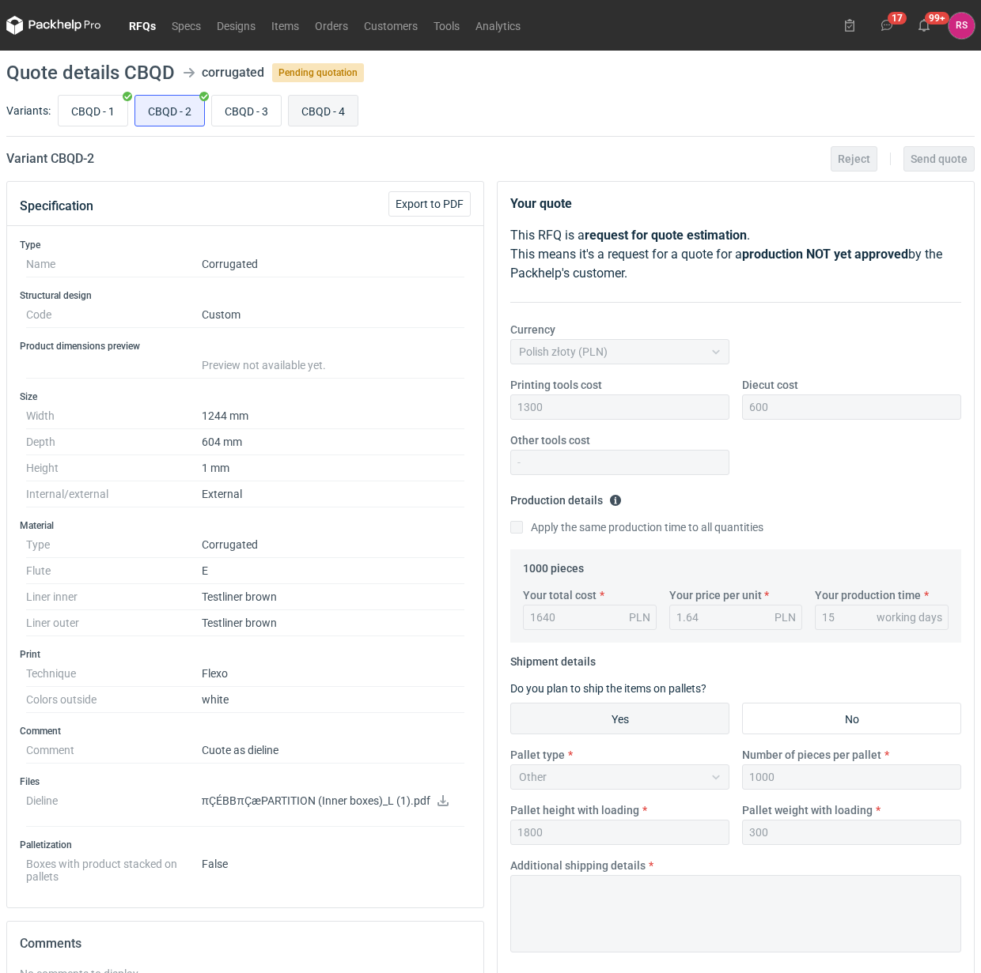
click at [324, 112] on input "CBQD - 4" at bounding box center [323, 111] width 69 height 30
radio input "true"
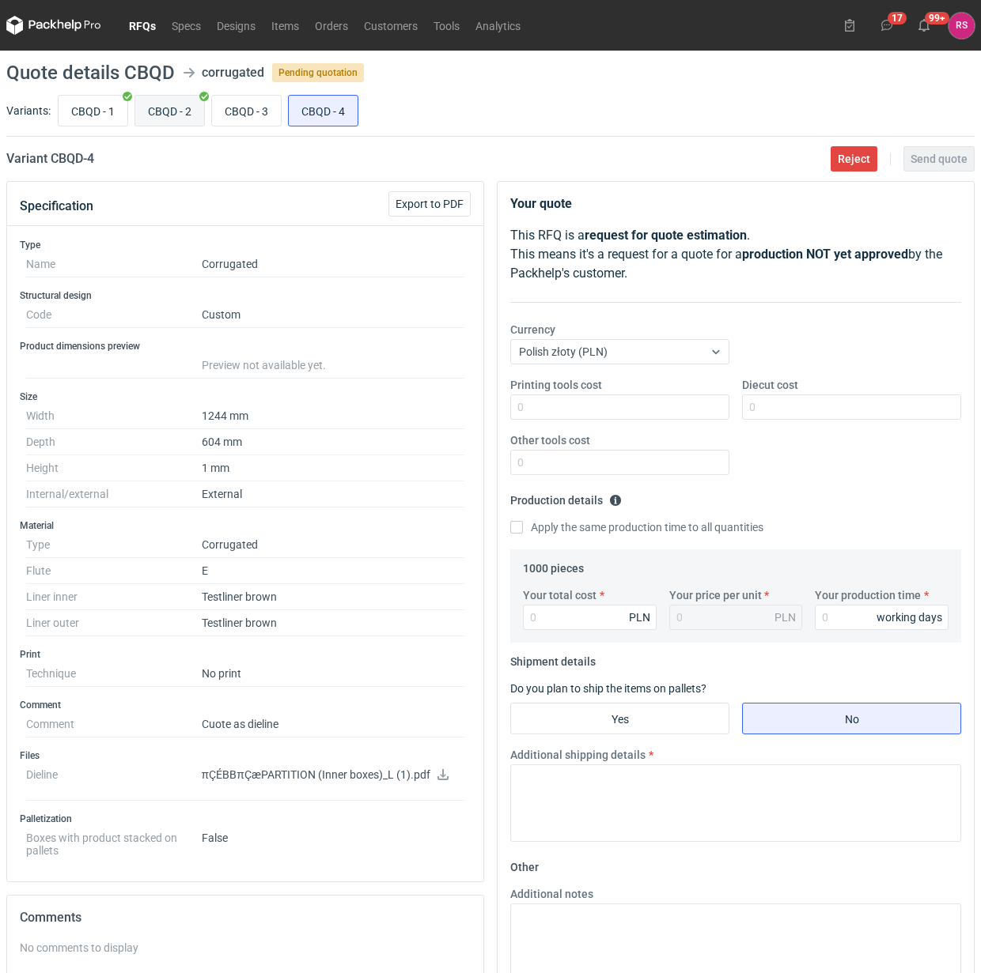
click at [170, 113] on input "CBQD - 2" at bounding box center [169, 111] width 69 height 30
radio input "true"
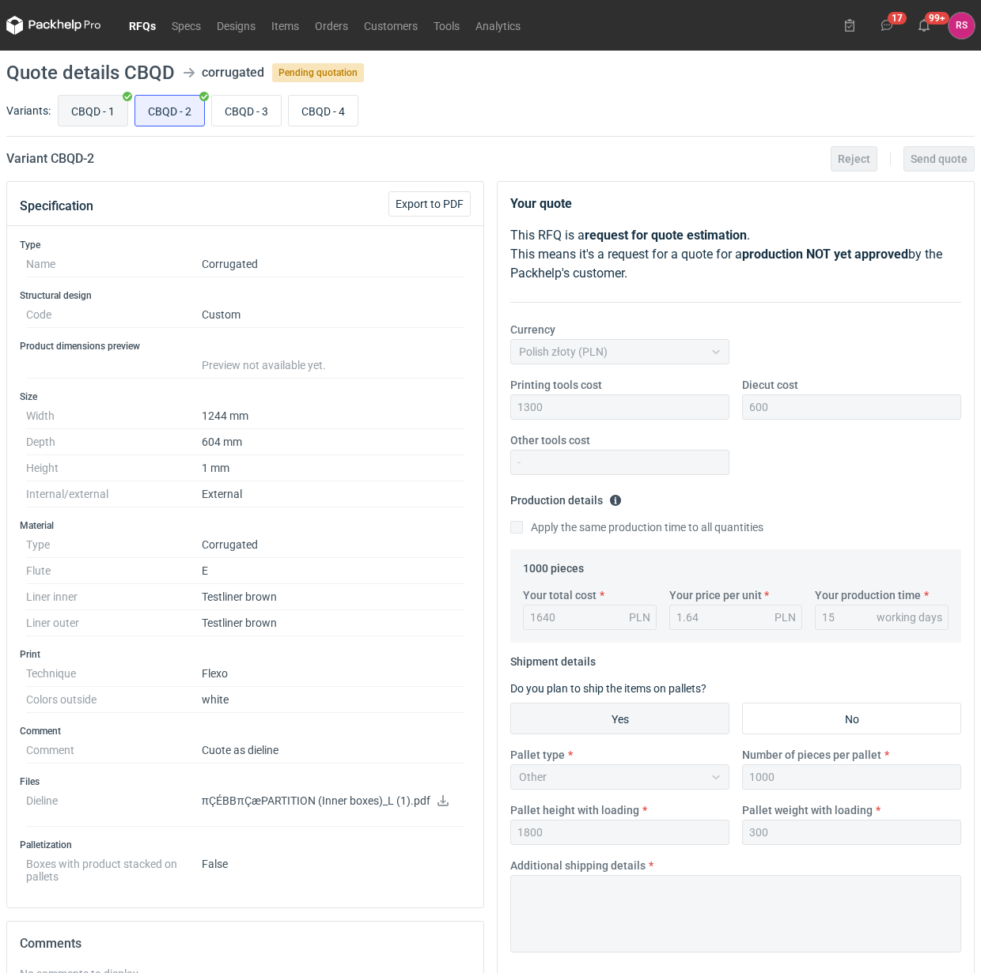
click at [89, 108] on input "CBQD - 1" at bounding box center [93, 111] width 69 height 30
radio input "true"
click at [251, 108] on input "CBQD - 3" at bounding box center [246, 111] width 69 height 30
radio input "true"
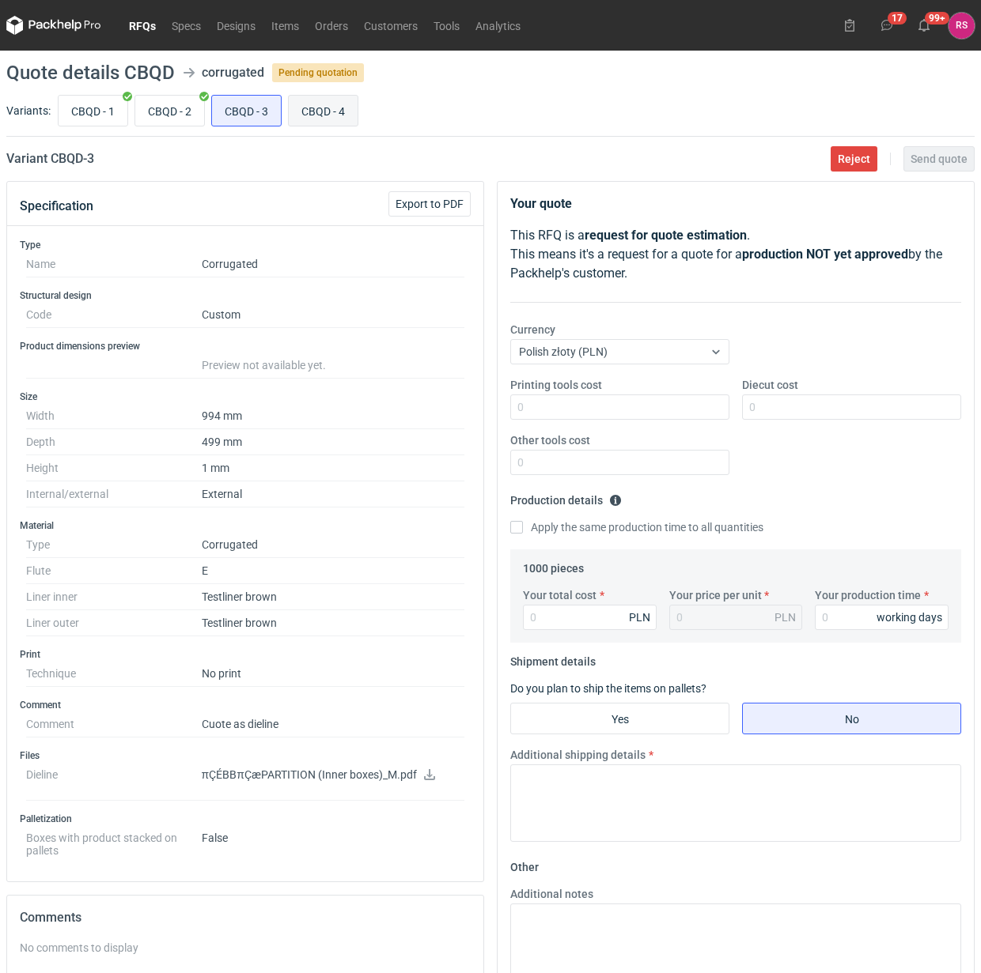
click at [323, 109] on input "CBQD - 4" at bounding box center [323, 111] width 69 height 30
radio input "true"
click at [187, 115] on input "CBQD - 2" at bounding box center [169, 111] width 69 height 30
radio input "true"
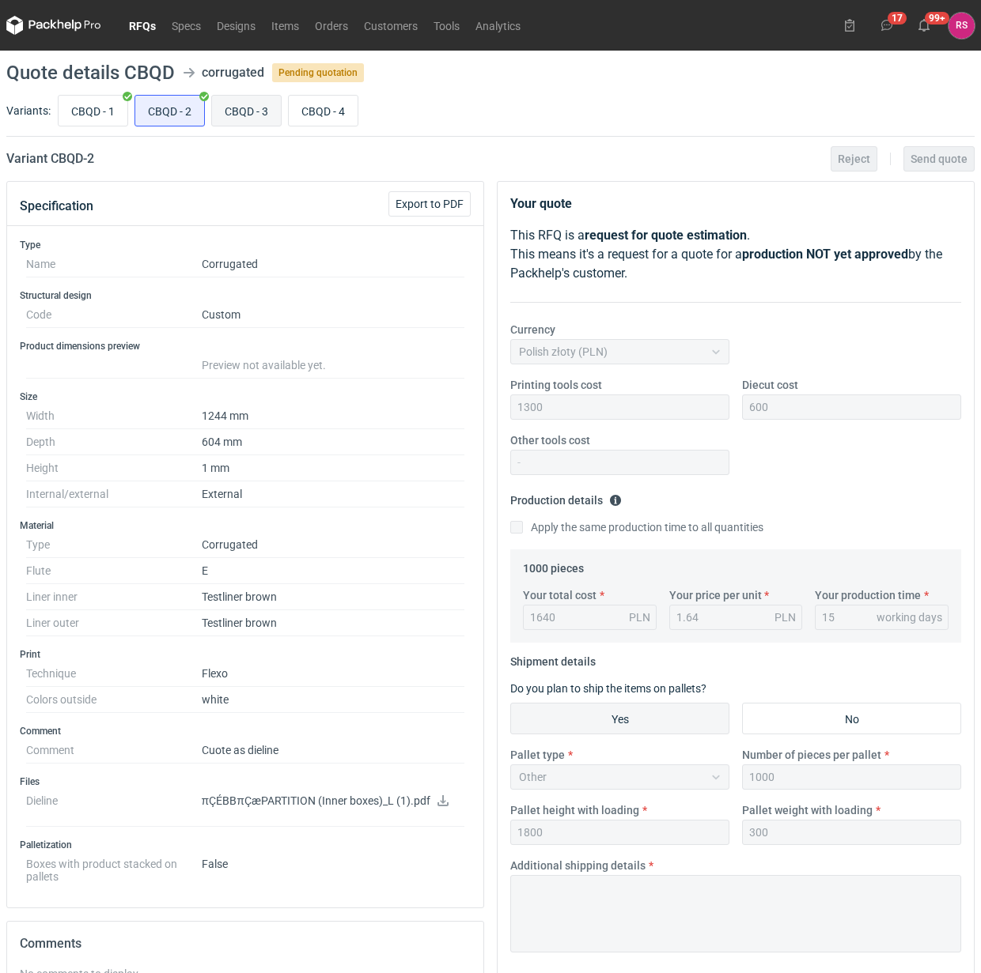
click at [250, 109] on input "CBQD - 3" at bounding box center [246, 111] width 69 height 30
radio input "true"
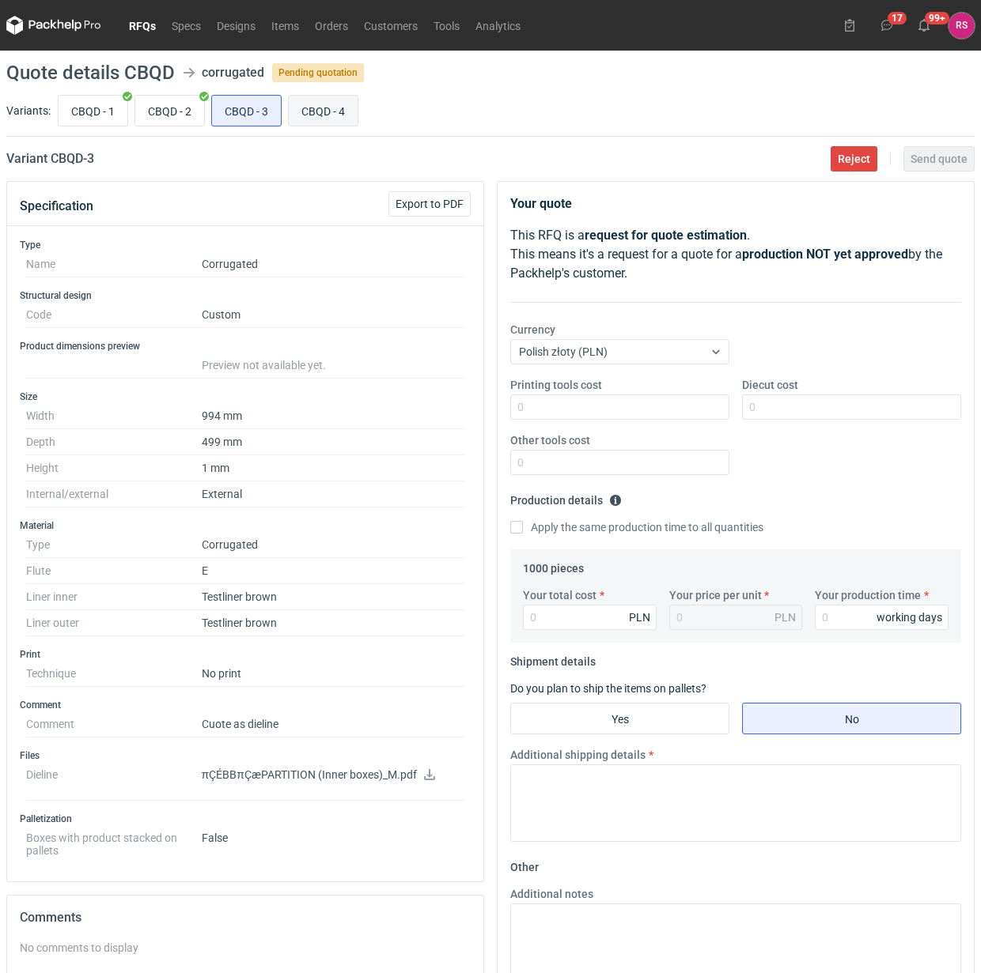
click at [312, 121] on input "CBQD - 4" at bounding box center [323, 111] width 69 height 30
radio input "true"
click at [255, 109] on input "CBQD - 3" at bounding box center [246, 111] width 69 height 30
radio input "true"
click at [97, 119] on input "CBQD - 1" at bounding box center [93, 111] width 69 height 30
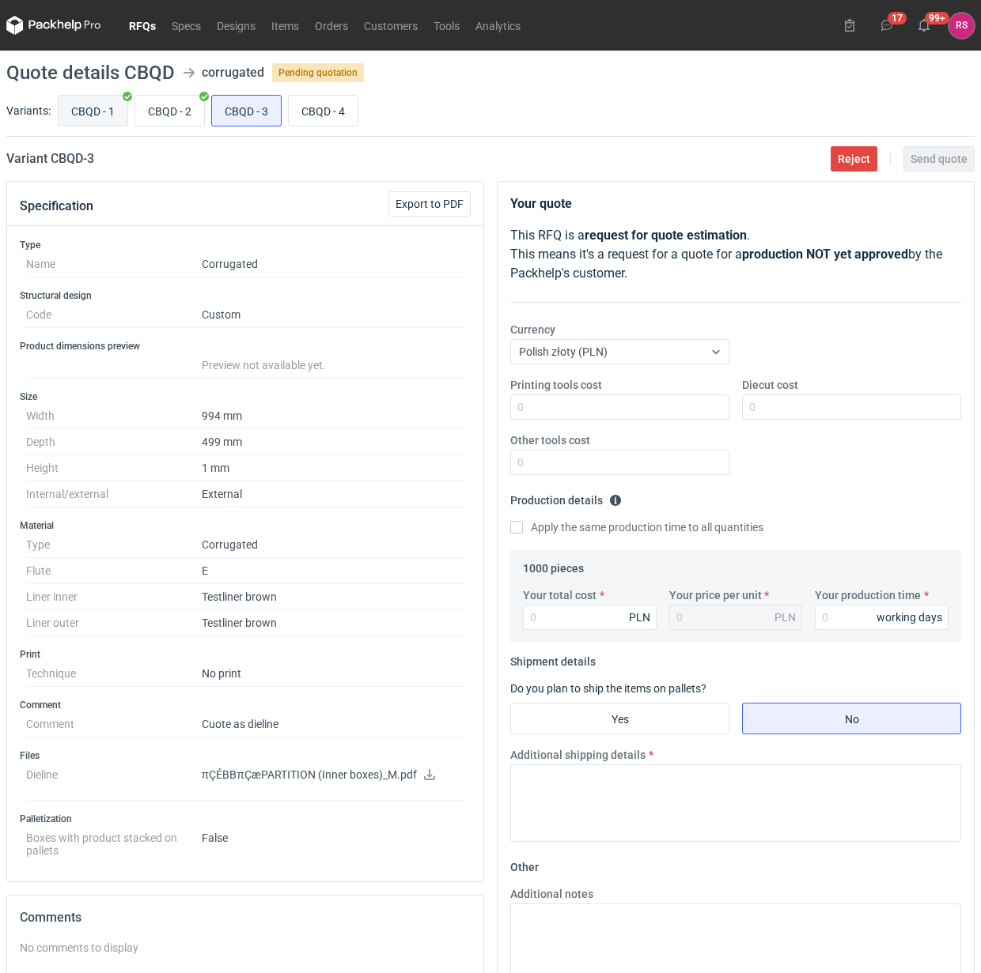
radio input "true"
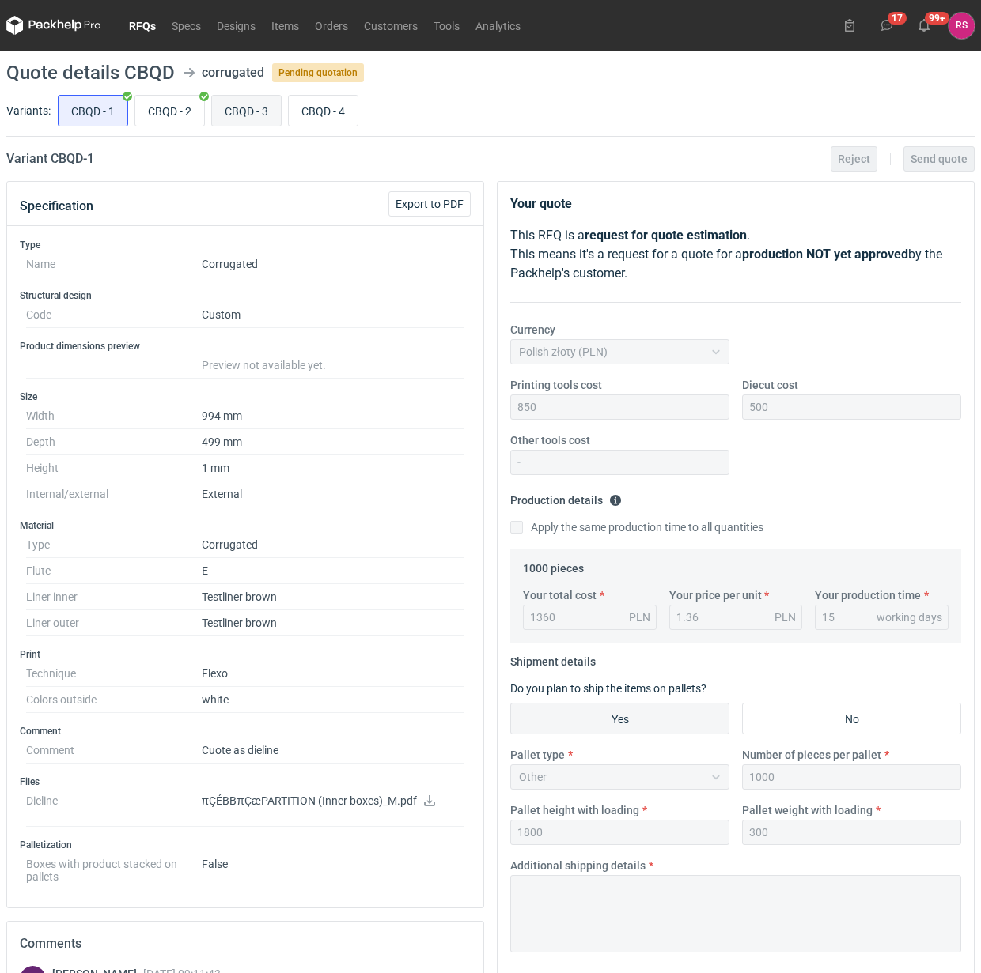
click at [253, 111] on input "CBQD - 3" at bounding box center [246, 111] width 69 height 30
radio input "true"
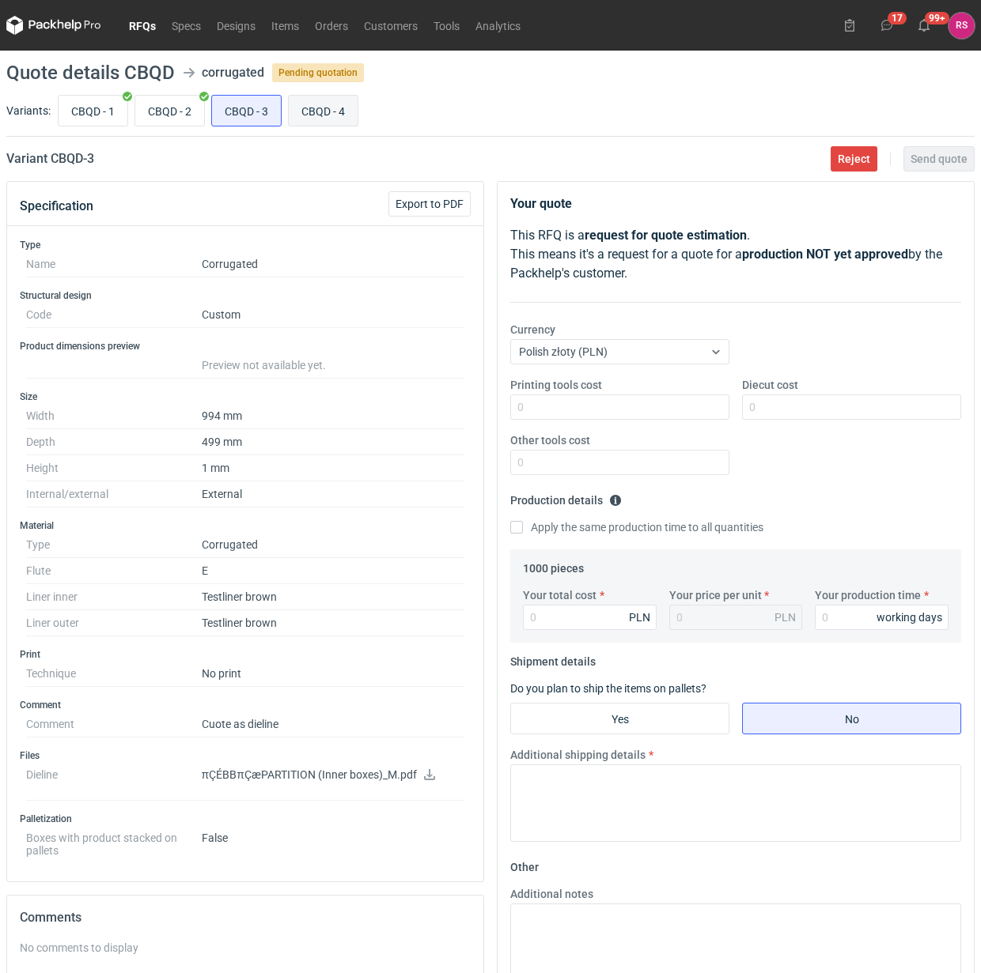
click at [338, 117] on input "CBQD - 4" at bounding box center [323, 111] width 69 height 30
radio input "true"
click at [168, 111] on input "CBQD - 2" at bounding box center [169, 111] width 69 height 30
radio input "true"
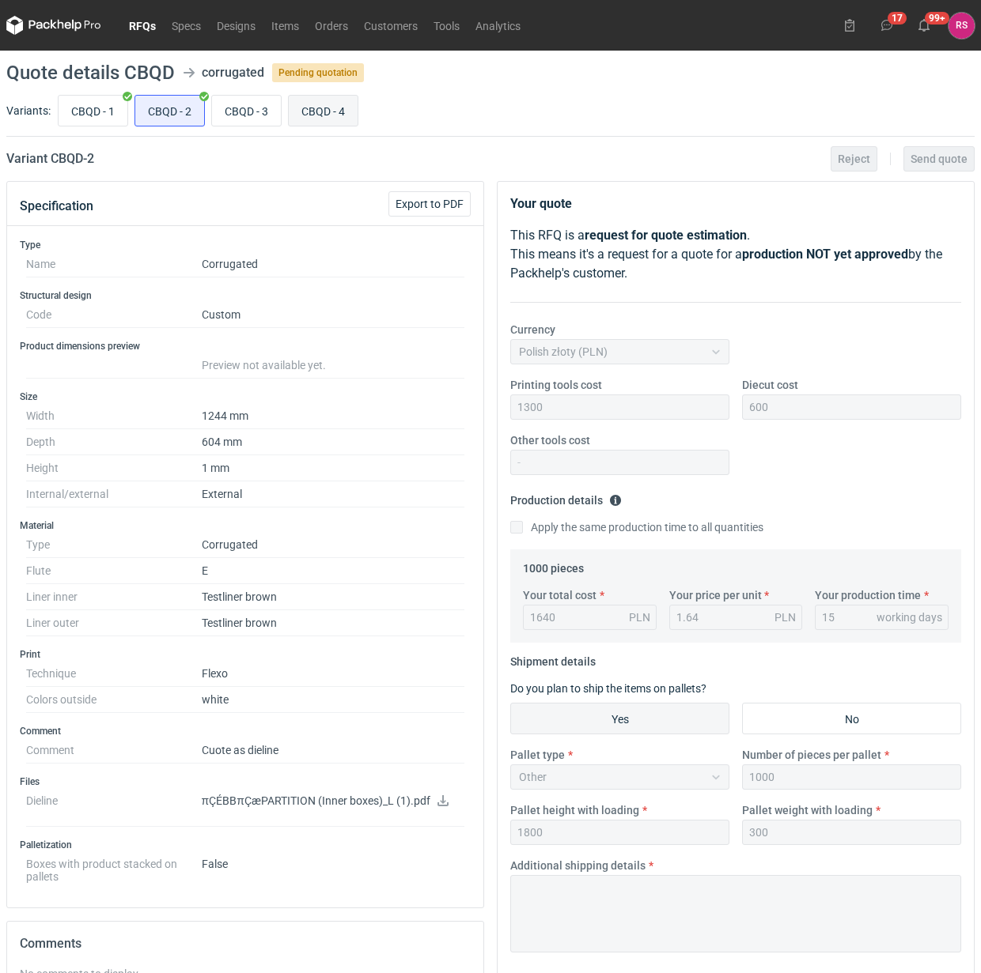
click at [322, 119] on input "CBQD - 4" at bounding box center [323, 111] width 69 height 30
radio input "true"
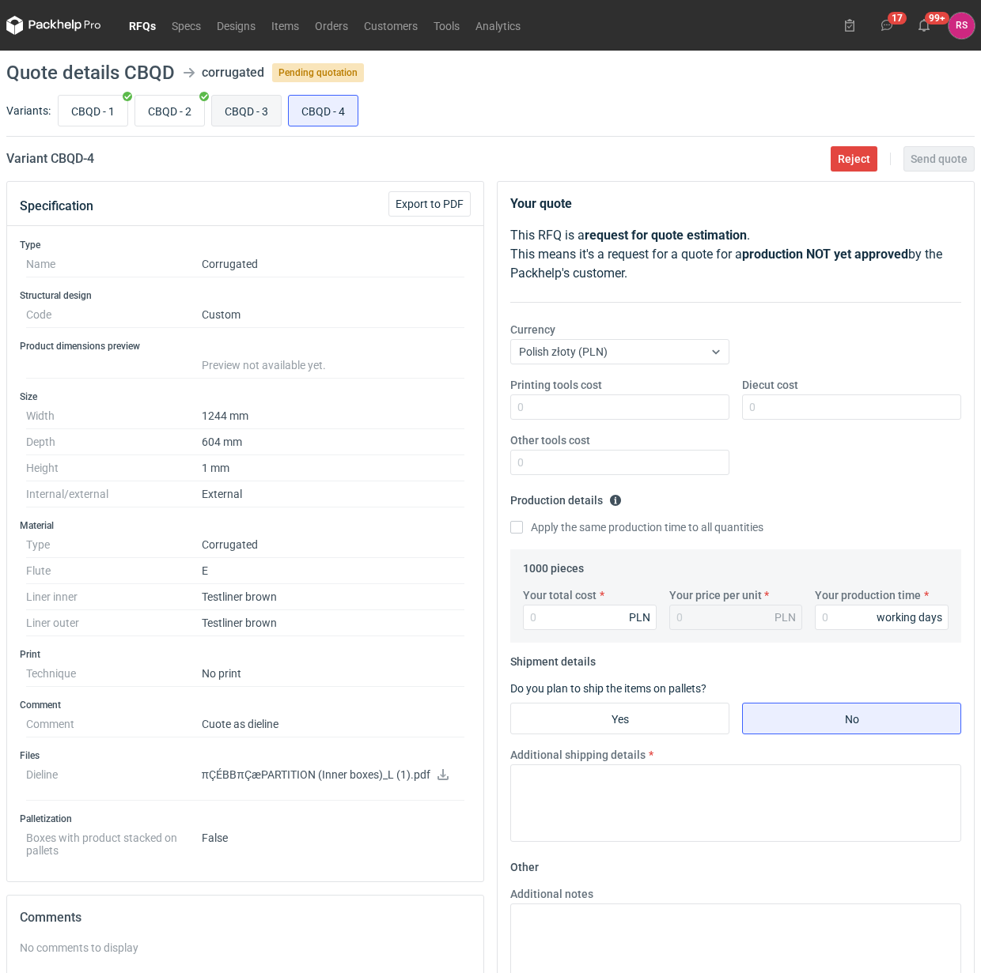
click at [250, 104] on input "CBQD - 3" at bounding box center [246, 111] width 69 height 30
radio input "true"
click at [421, 199] on span "Export to PDF" at bounding box center [429, 203] width 68 height 11
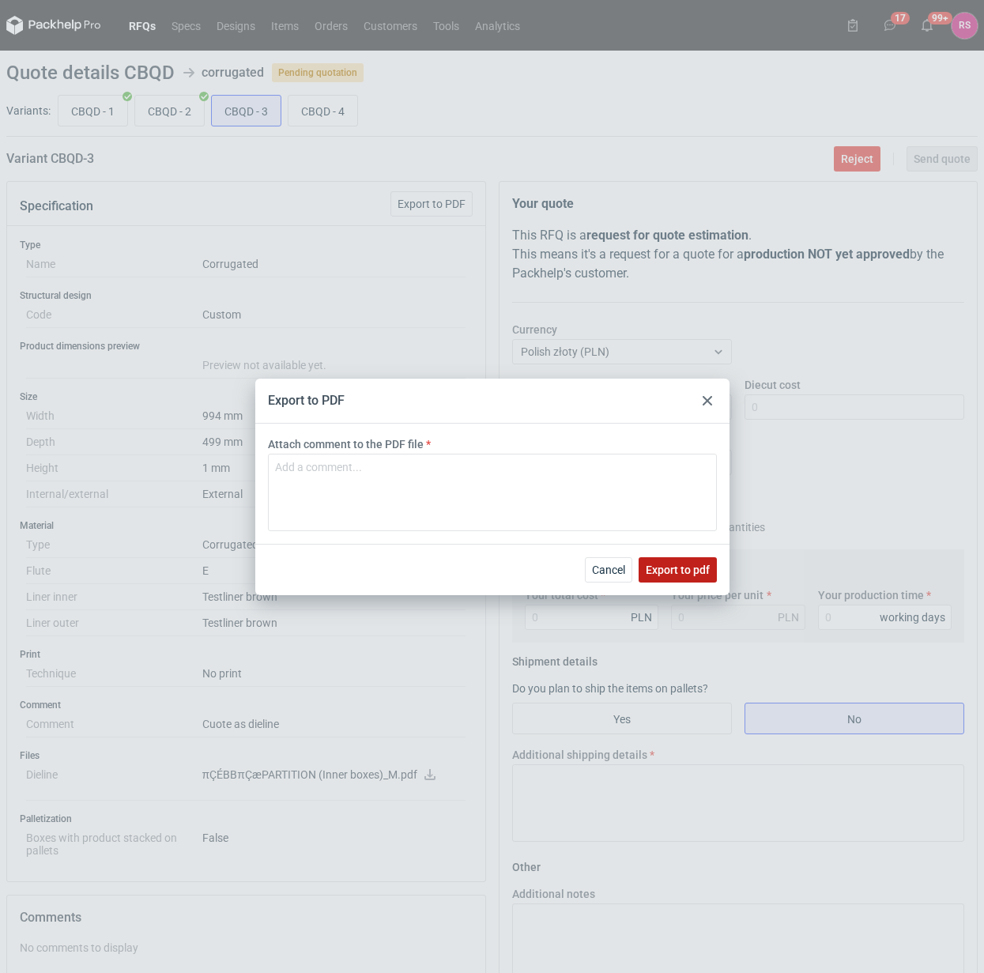
click at [676, 571] on span "Export to pdf" at bounding box center [678, 570] width 64 height 11
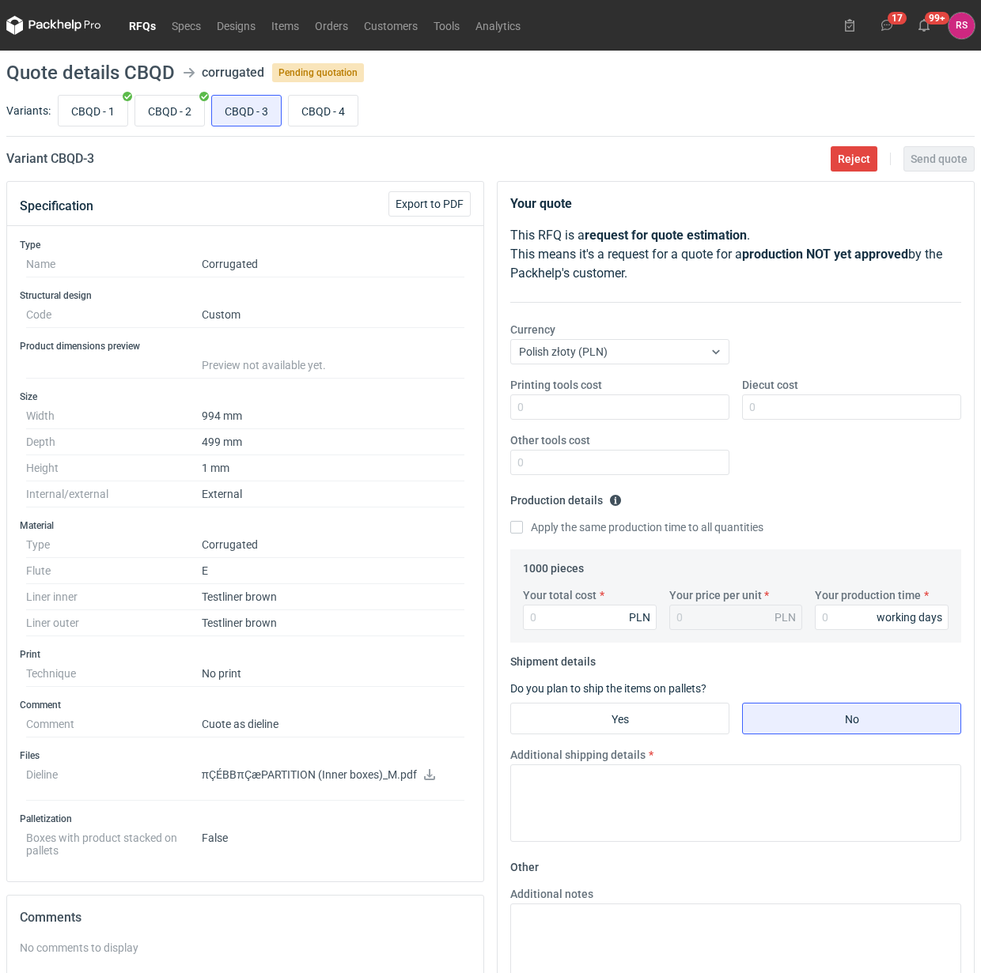
click at [424, 776] on icon at bounding box center [429, 774] width 13 height 11
click at [330, 104] on input "CBQD - 4" at bounding box center [323, 111] width 69 height 30
radio input "true"
click at [265, 115] on input "CBQD - 3" at bounding box center [246, 111] width 69 height 30
radio input "true"
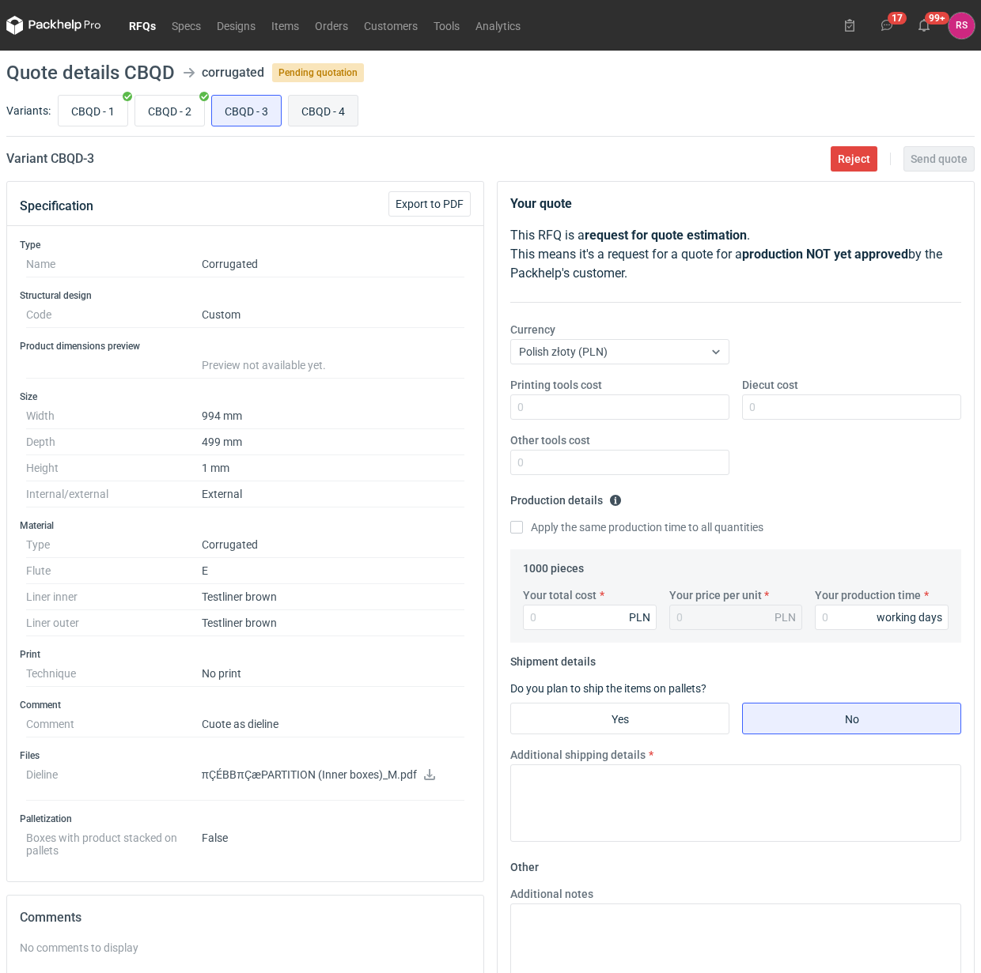
click at [328, 103] on input "CBQD - 4" at bounding box center [323, 111] width 69 height 30
radio input "true"
click at [435, 202] on span "Export to PDF" at bounding box center [429, 203] width 68 height 11
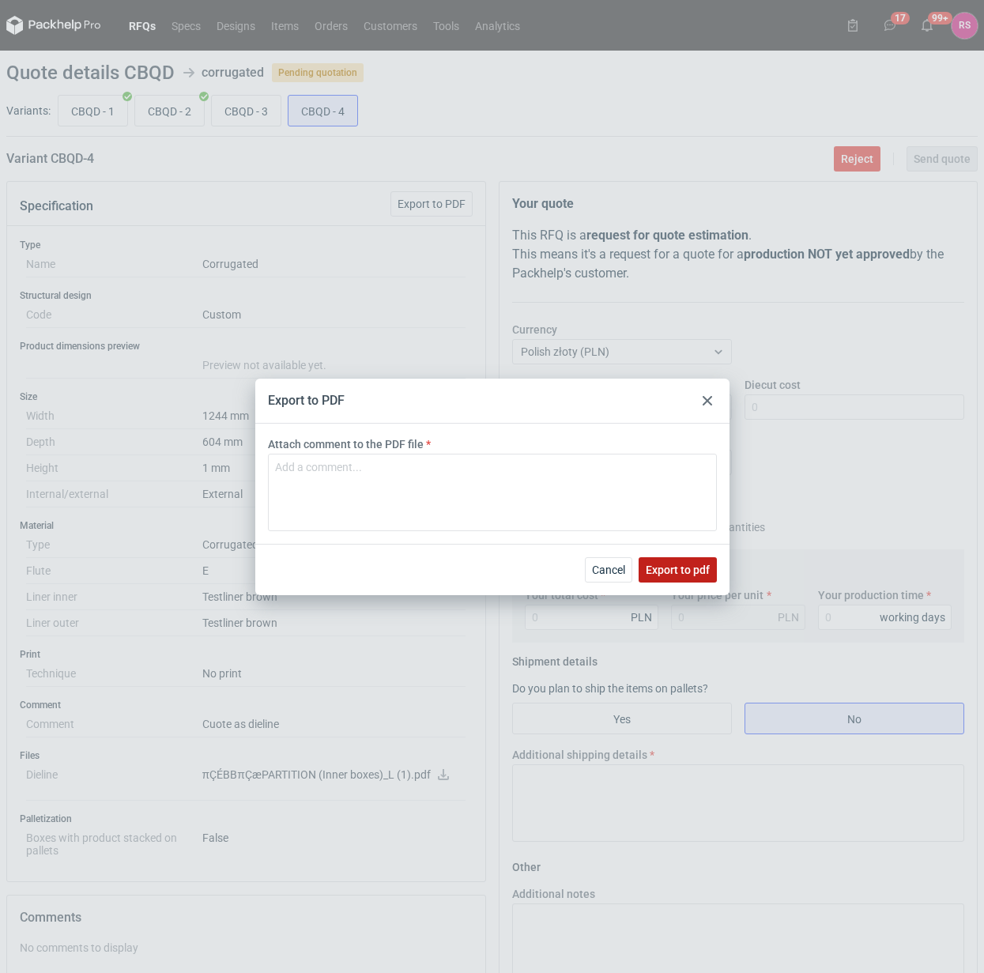
click at [675, 570] on span "Export to pdf" at bounding box center [678, 570] width 64 height 11
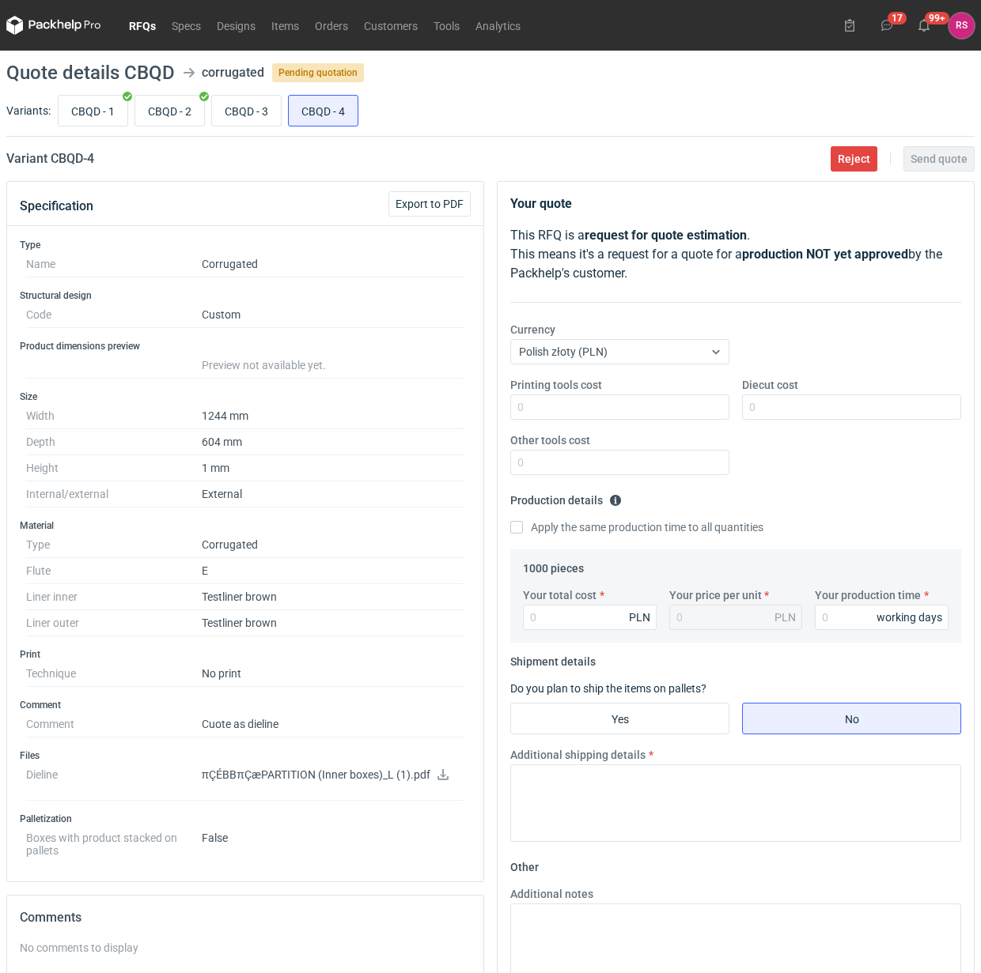
click at [443, 779] on icon at bounding box center [442, 774] width 13 height 11
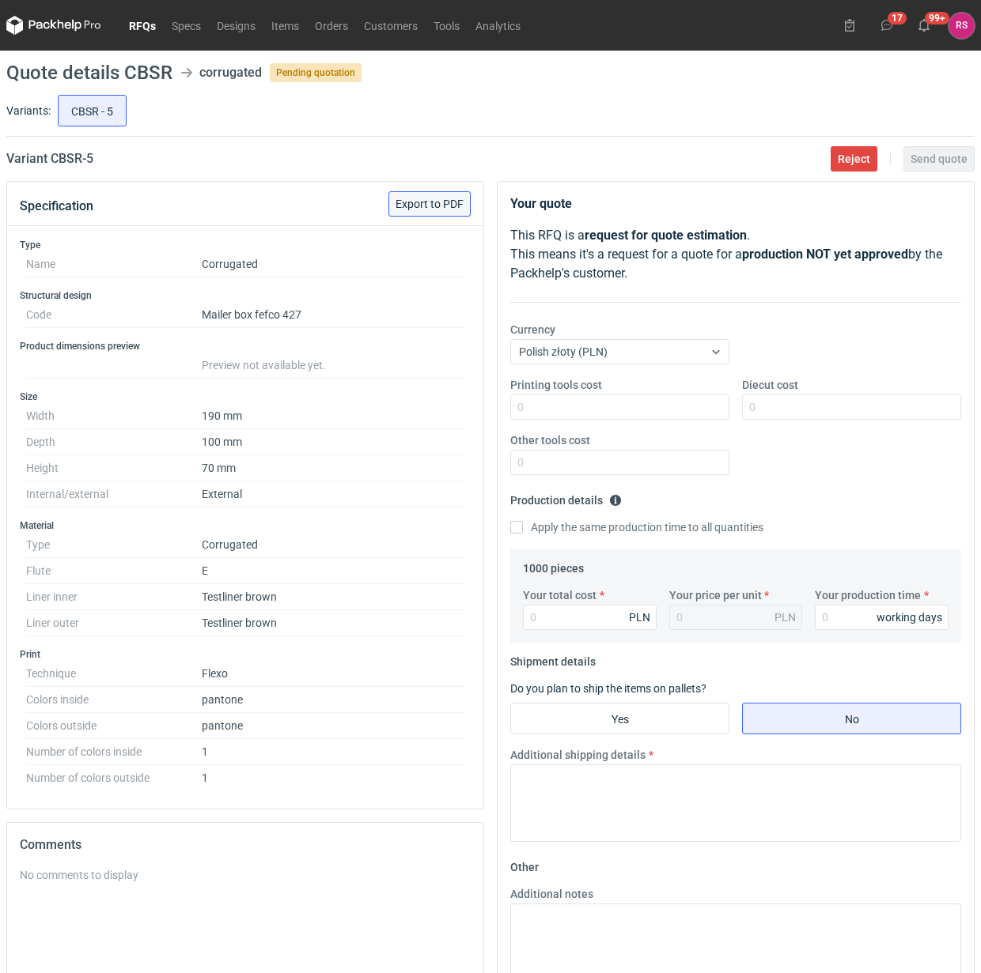
click at [441, 204] on span "Export to PDF" at bounding box center [429, 203] width 68 height 11
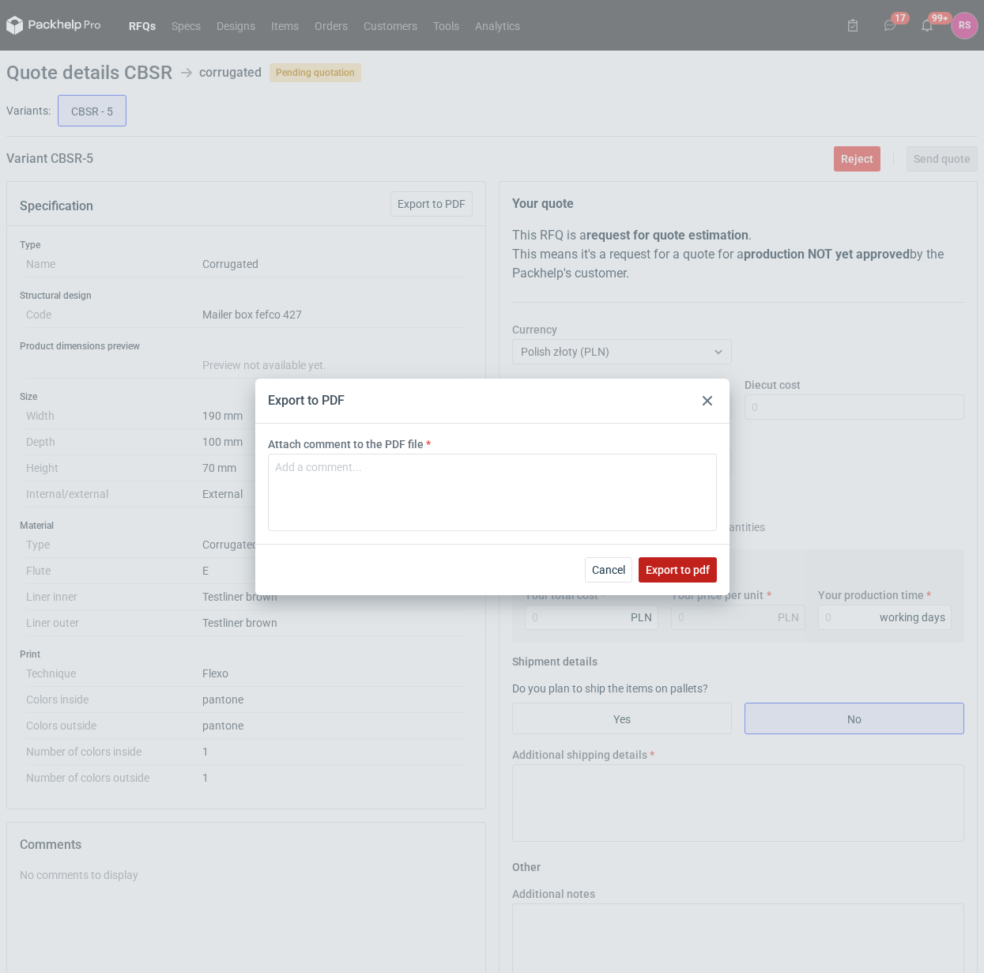
click at [678, 566] on span "Export to pdf" at bounding box center [678, 570] width 64 height 11
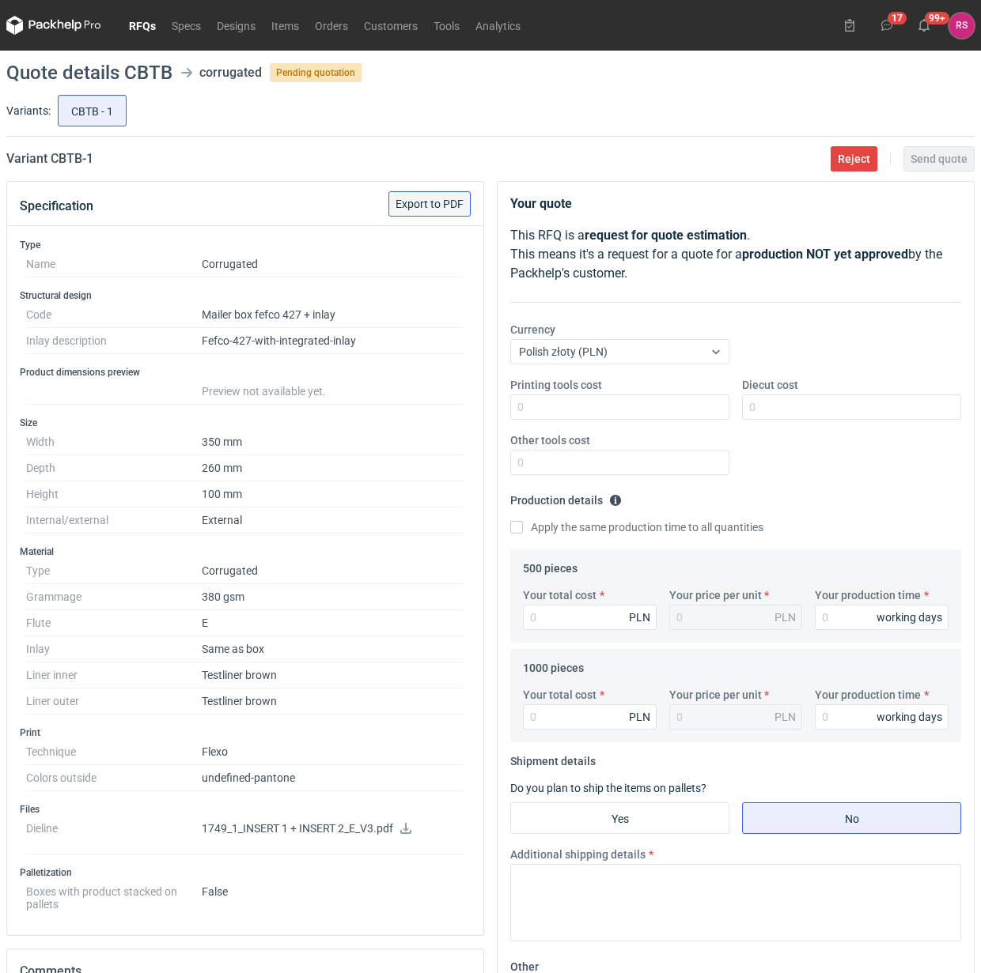
click at [436, 207] on span "Export to PDF" at bounding box center [429, 203] width 68 height 11
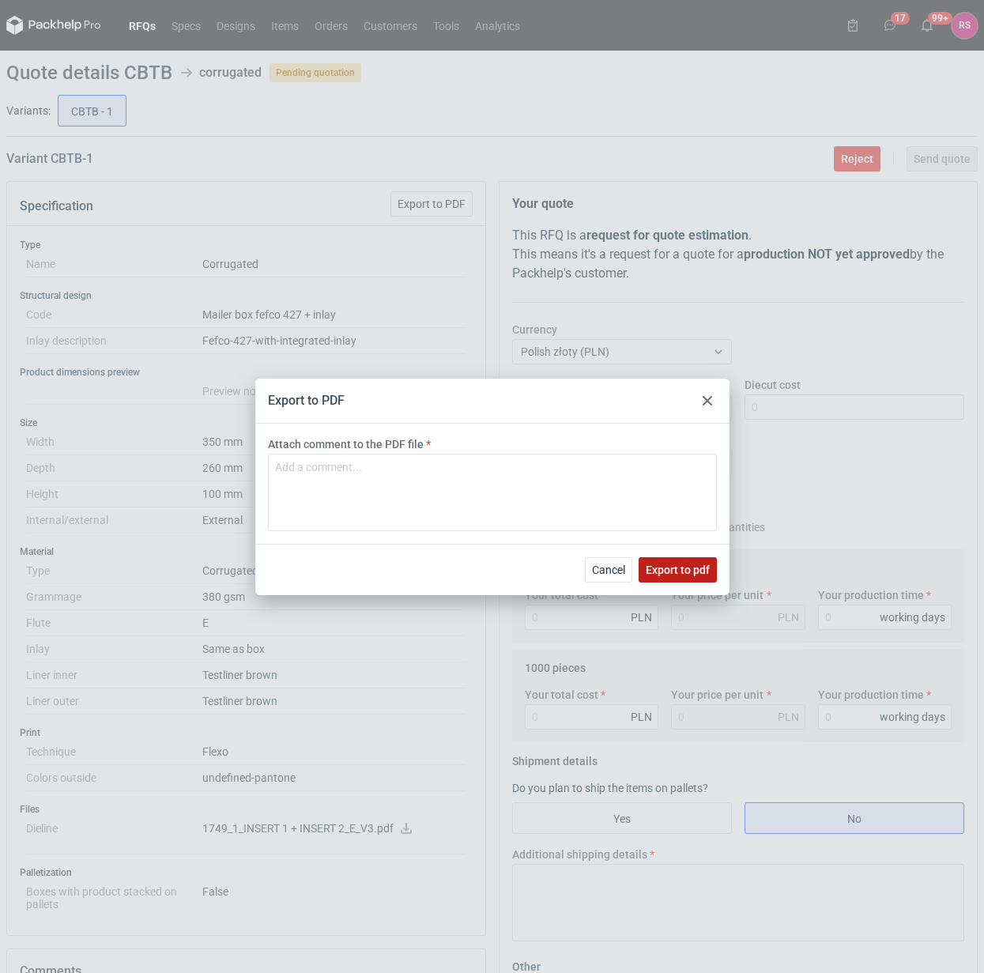
click at [677, 566] on span "Export to pdf" at bounding box center [678, 570] width 64 height 11
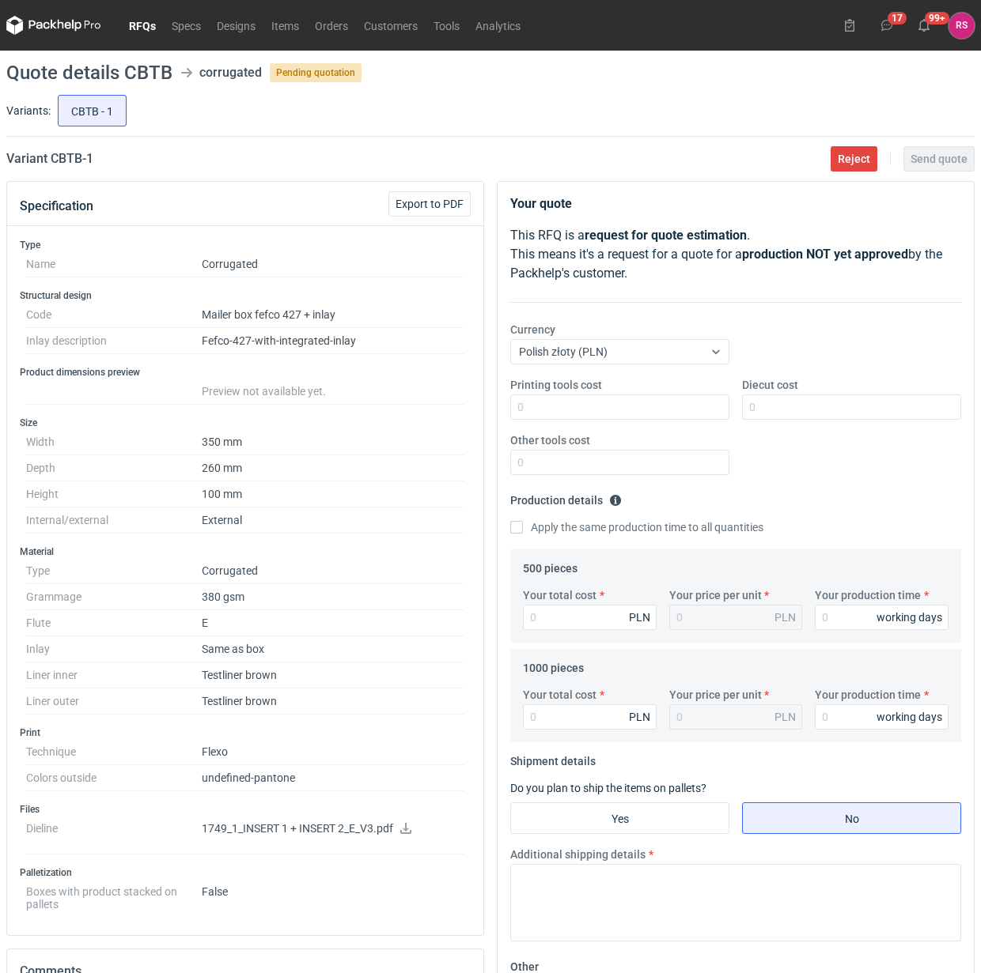
click at [406, 833] on icon at bounding box center [405, 828] width 11 height 11
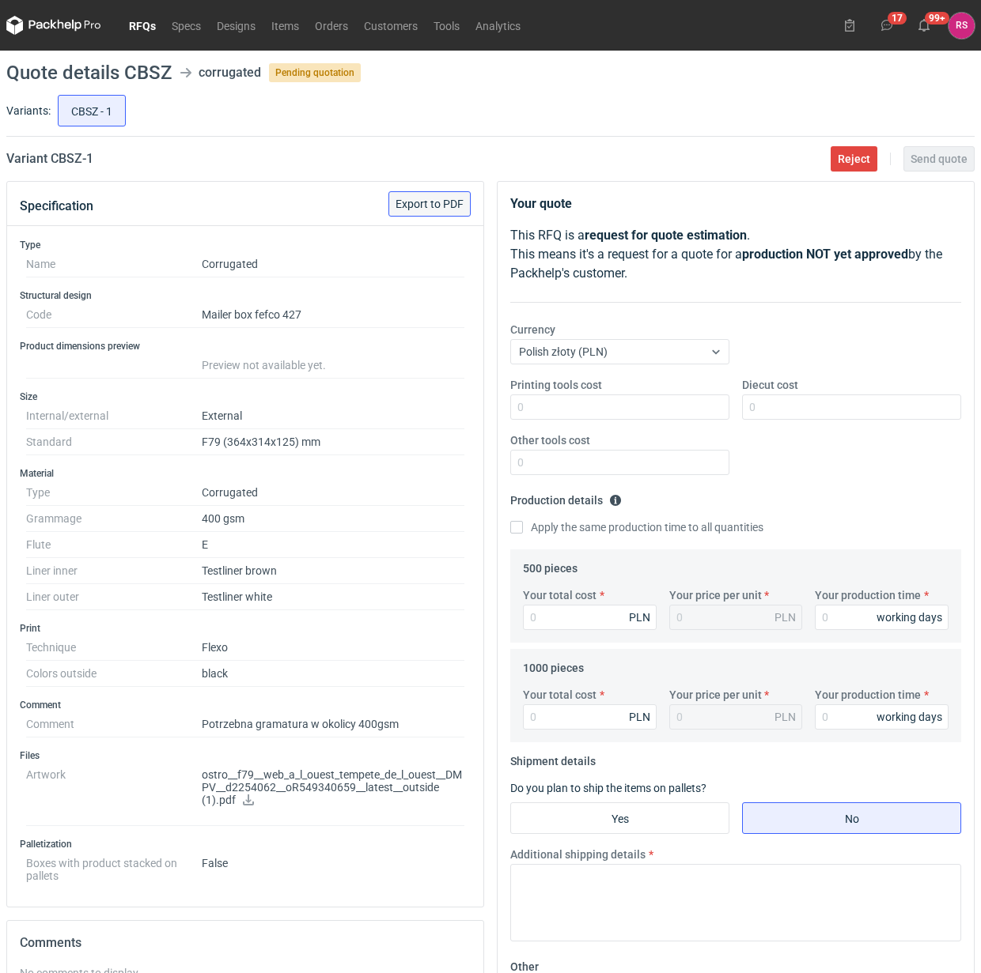
click at [440, 204] on span "Export to PDF" at bounding box center [429, 203] width 68 height 11
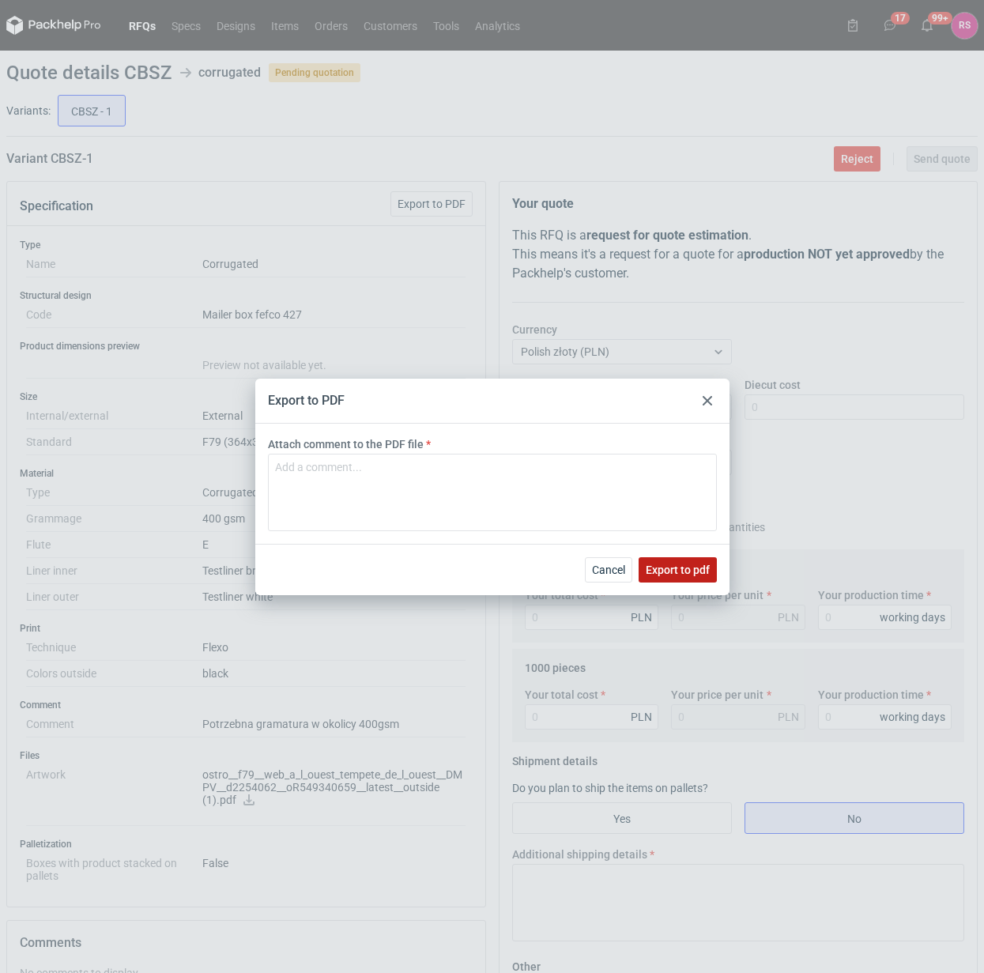
click at [665, 565] on span "Export to pdf" at bounding box center [678, 570] width 64 height 11
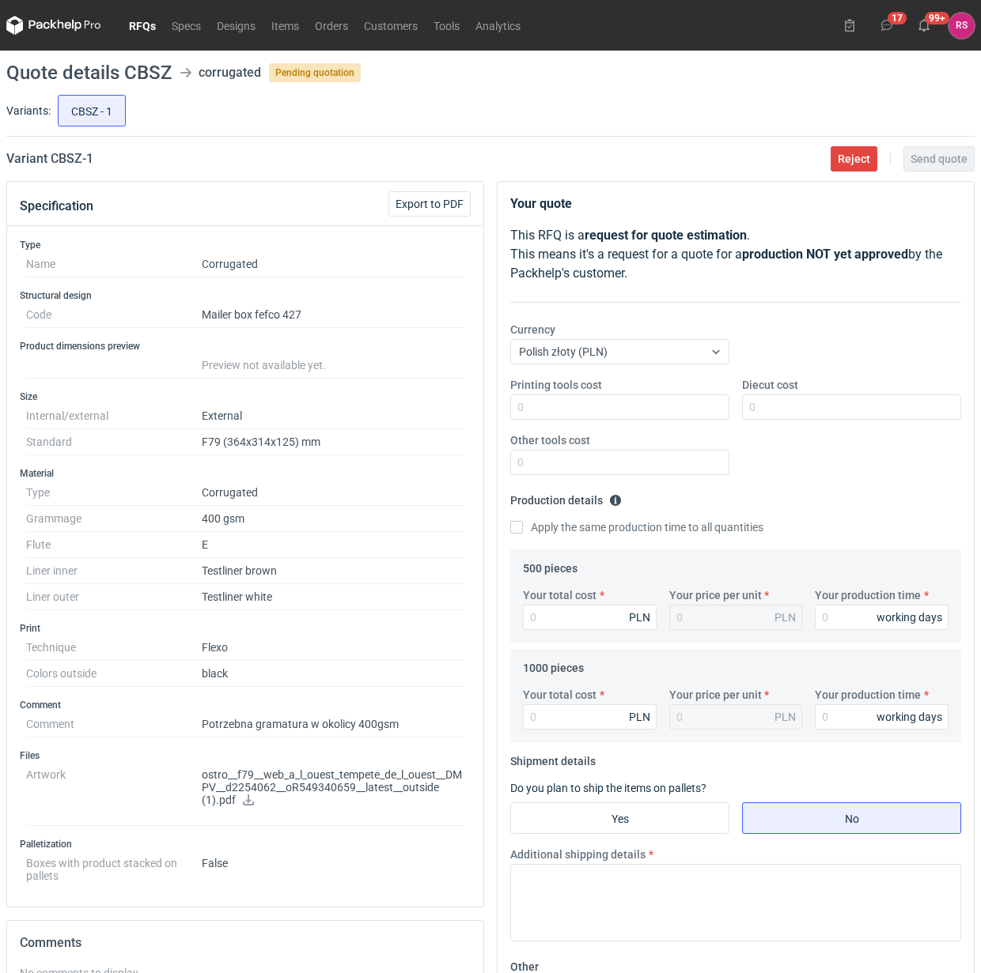
click at [246, 804] on icon at bounding box center [248, 800] width 13 height 11
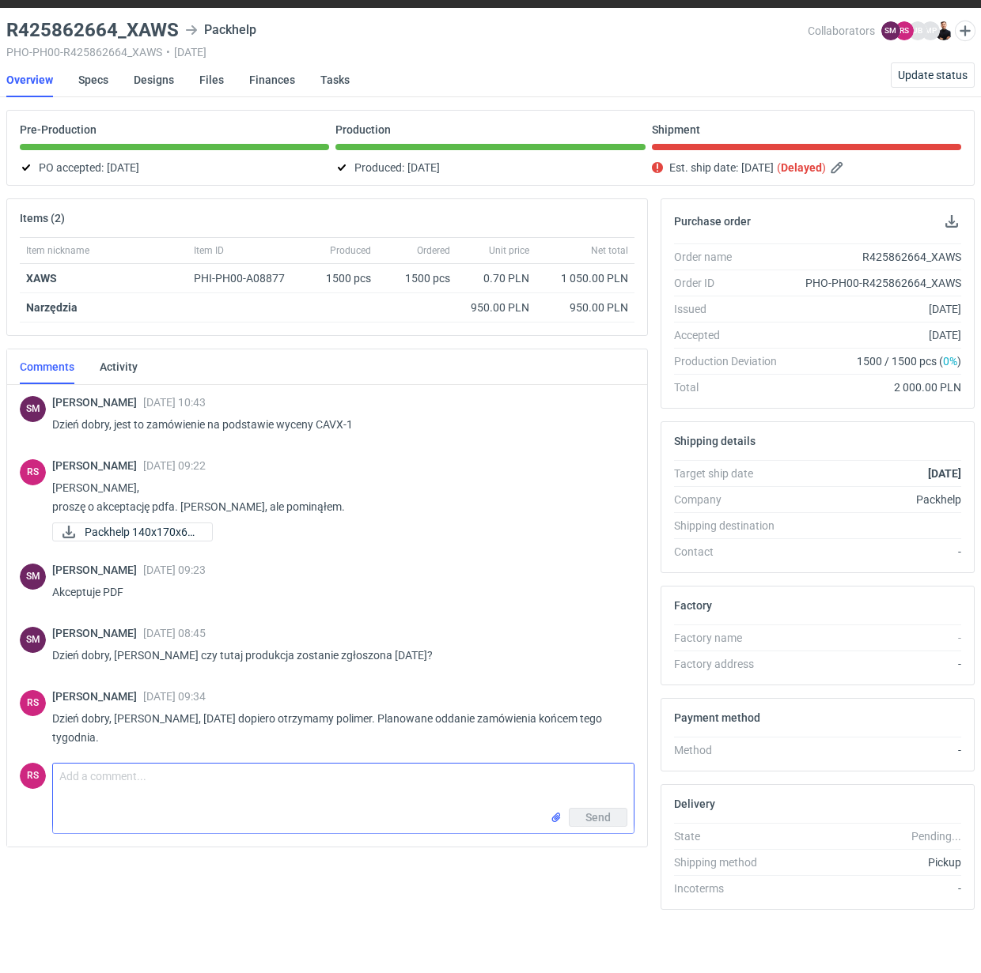
scroll to position [668, 0]
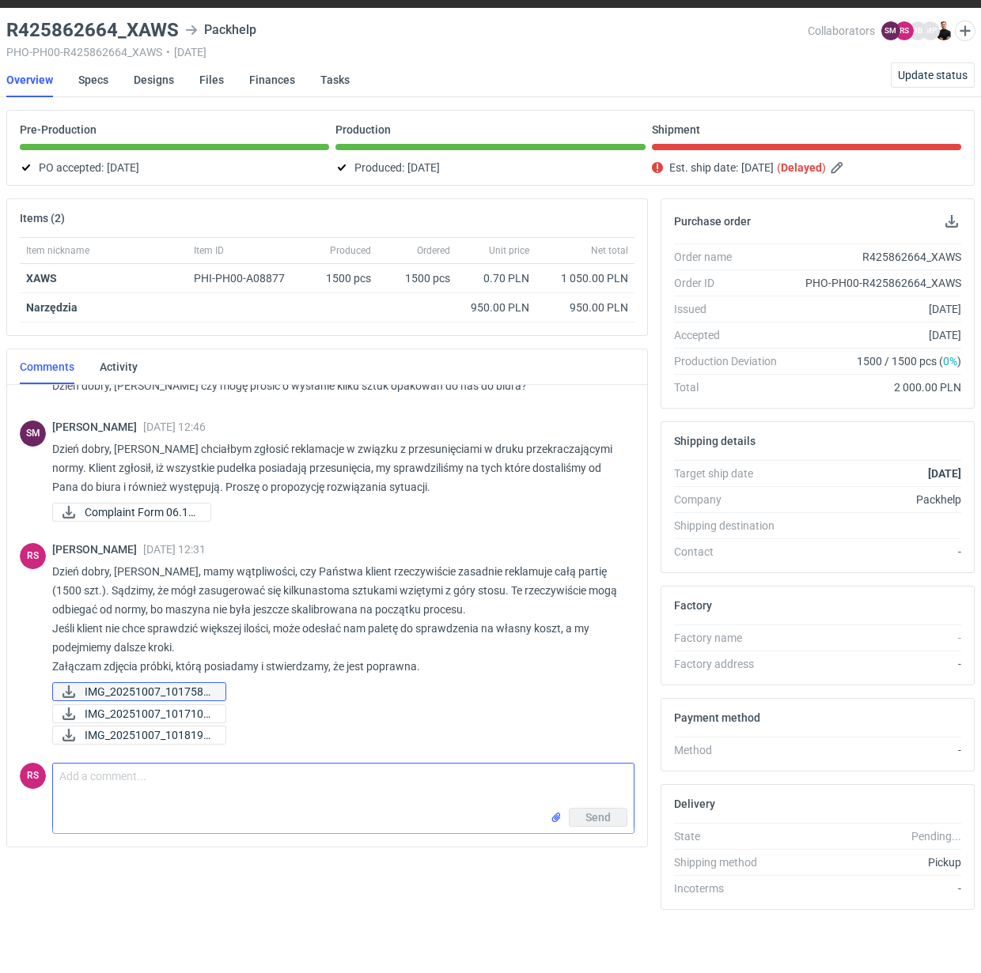
click at [68, 686] on icon "button" at bounding box center [68, 692] width 19 height 13
click at [125, 705] on span "IMG_20251007_1017102..." at bounding box center [149, 713] width 128 height 17
click at [69, 729] on icon "button" at bounding box center [68, 735] width 13 height 13
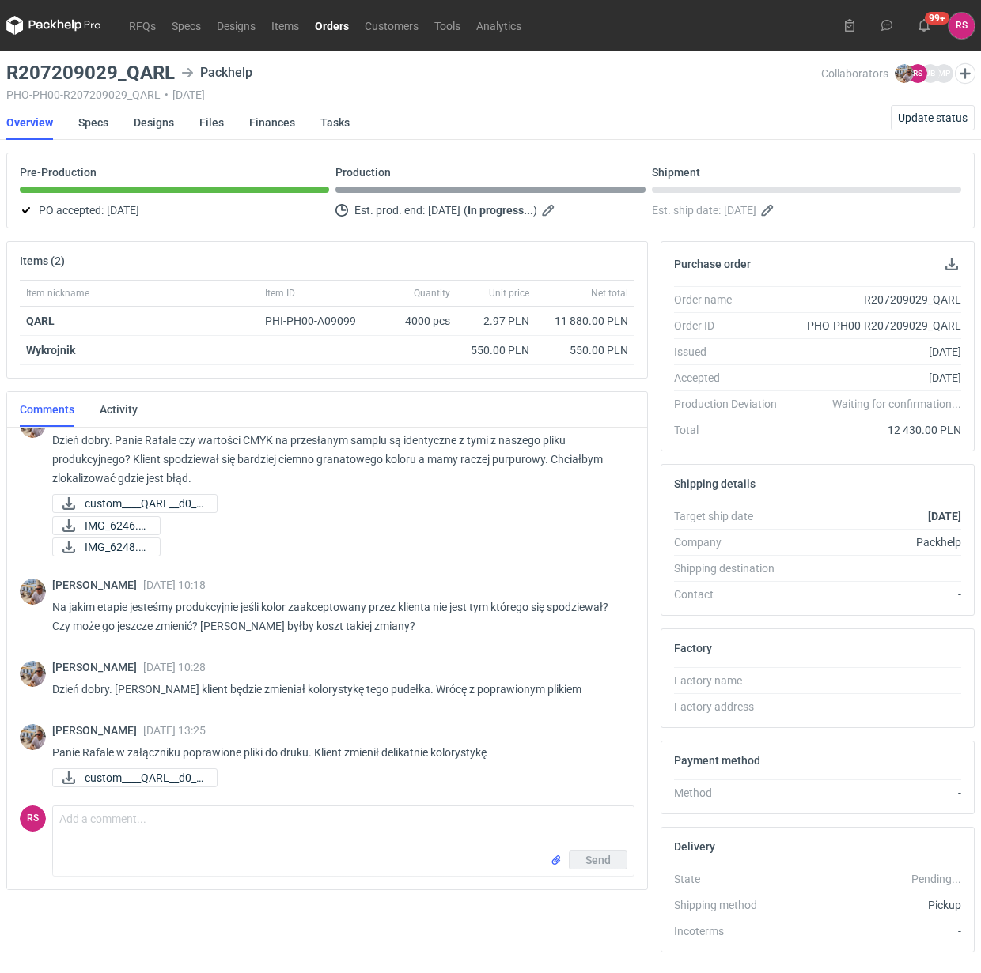
scroll to position [298, 0]
click at [74, 777] on icon at bounding box center [68, 778] width 19 height 13
click at [211, 833] on textarea "Comment message" at bounding box center [343, 829] width 580 height 44
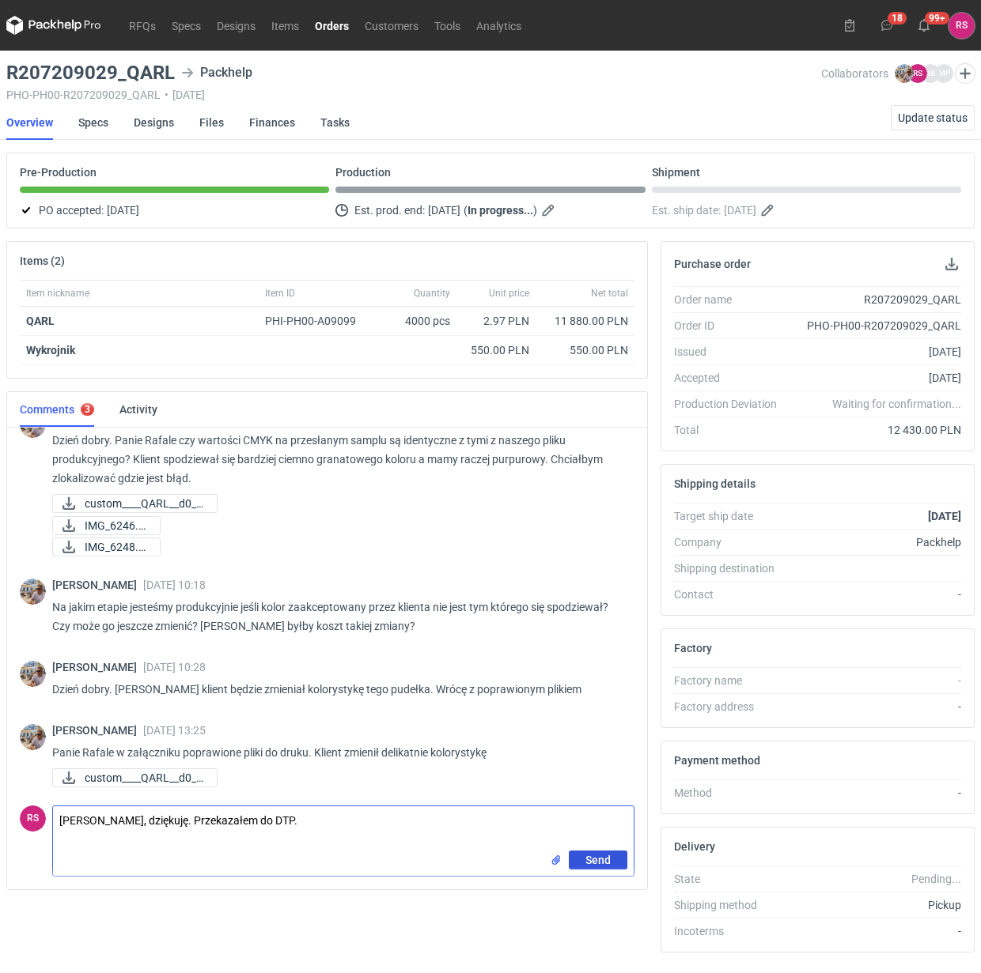
type textarea "[PERSON_NAME], dziękuję. Przekazałem do DTP."
click at [601, 859] on span "Send" at bounding box center [597, 860] width 25 height 11
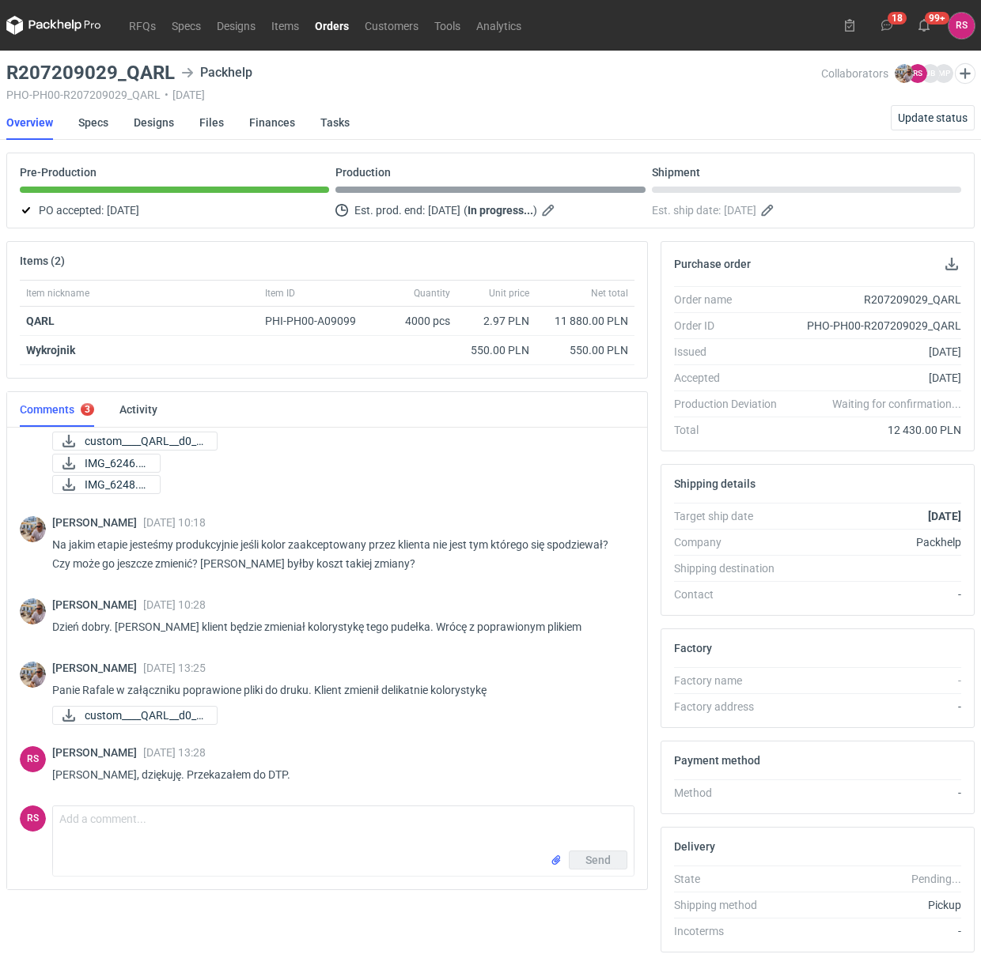
scroll to position [368, 0]
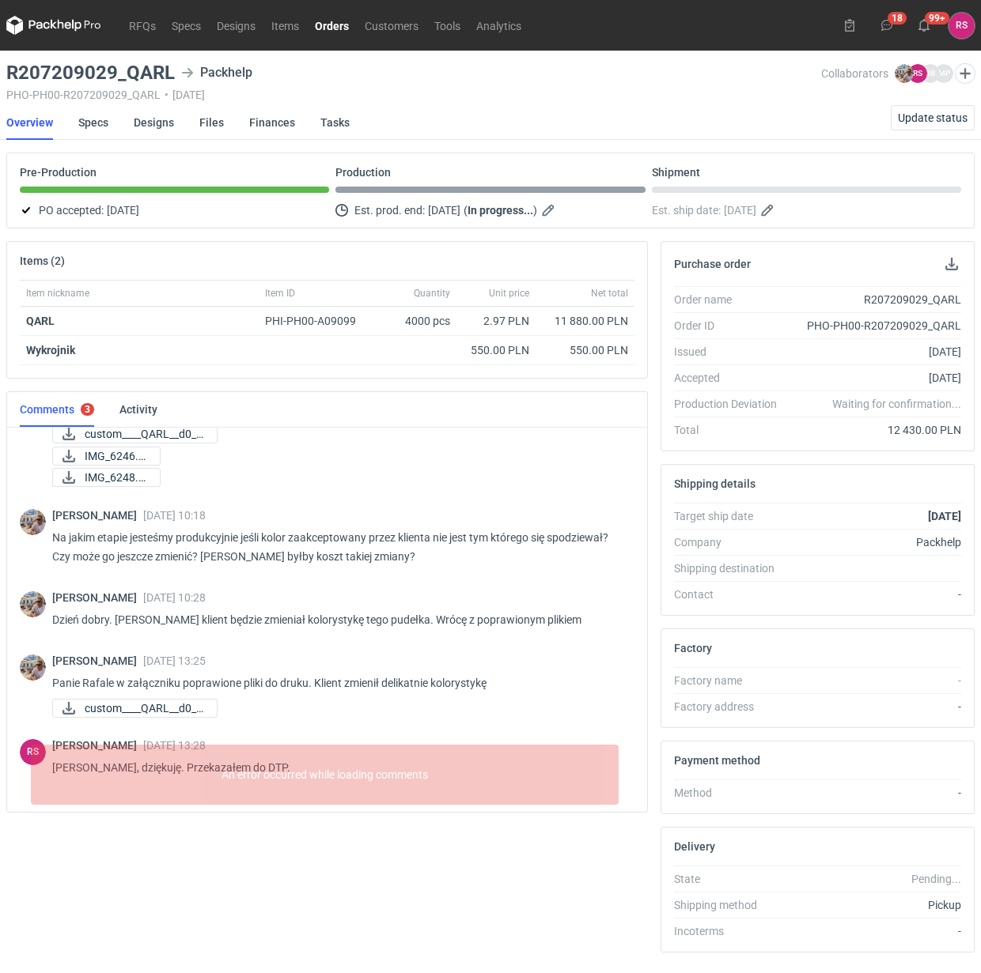
click at [396, 713] on div "custom____QARL__d0__..." at bounding box center [336, 708] width 569 height 19
